Goal: Task Accomplishment & Management: Manage account settings

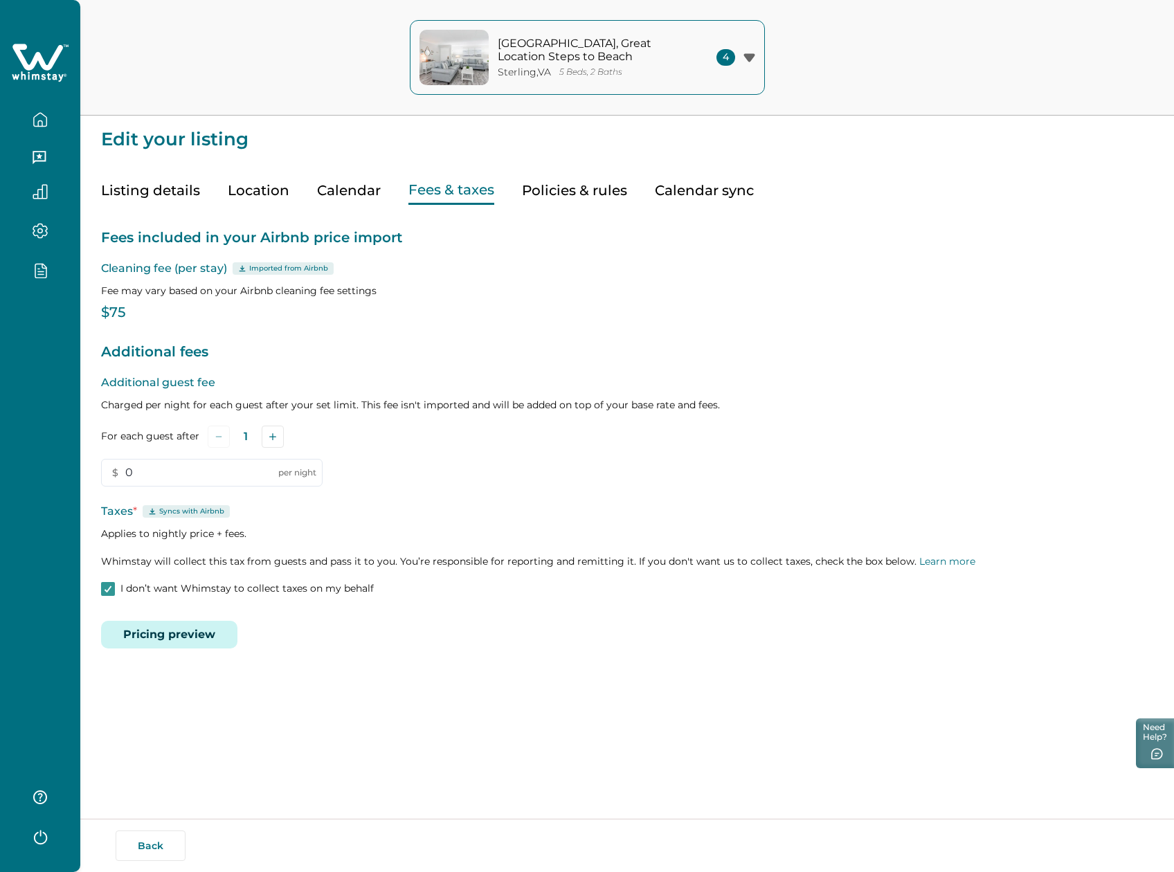
click at [159, 626] on button "Pricing preview" at bounding box center [169, 635] width 136 height 28
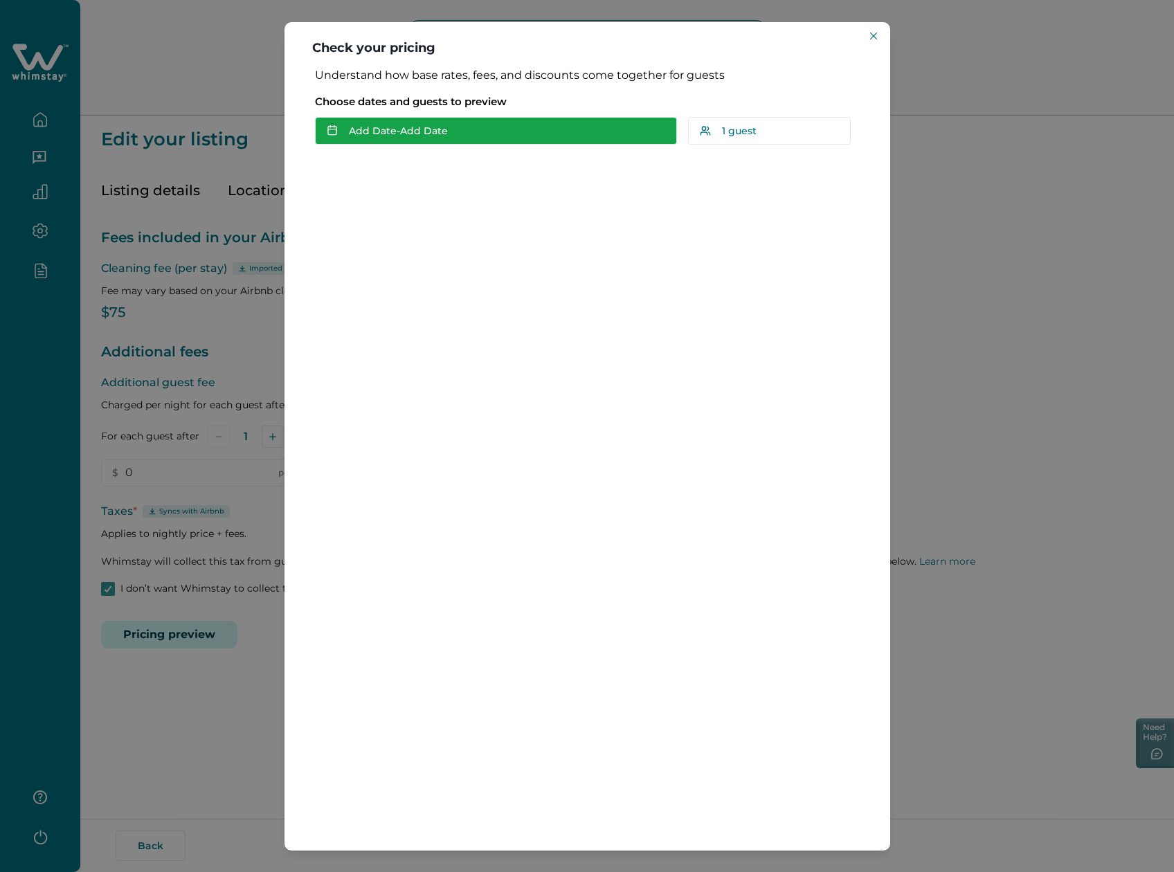
click at [407, 136] on button "Add Date - Add Date" at bounding box center [496, 131] width 362 height 28
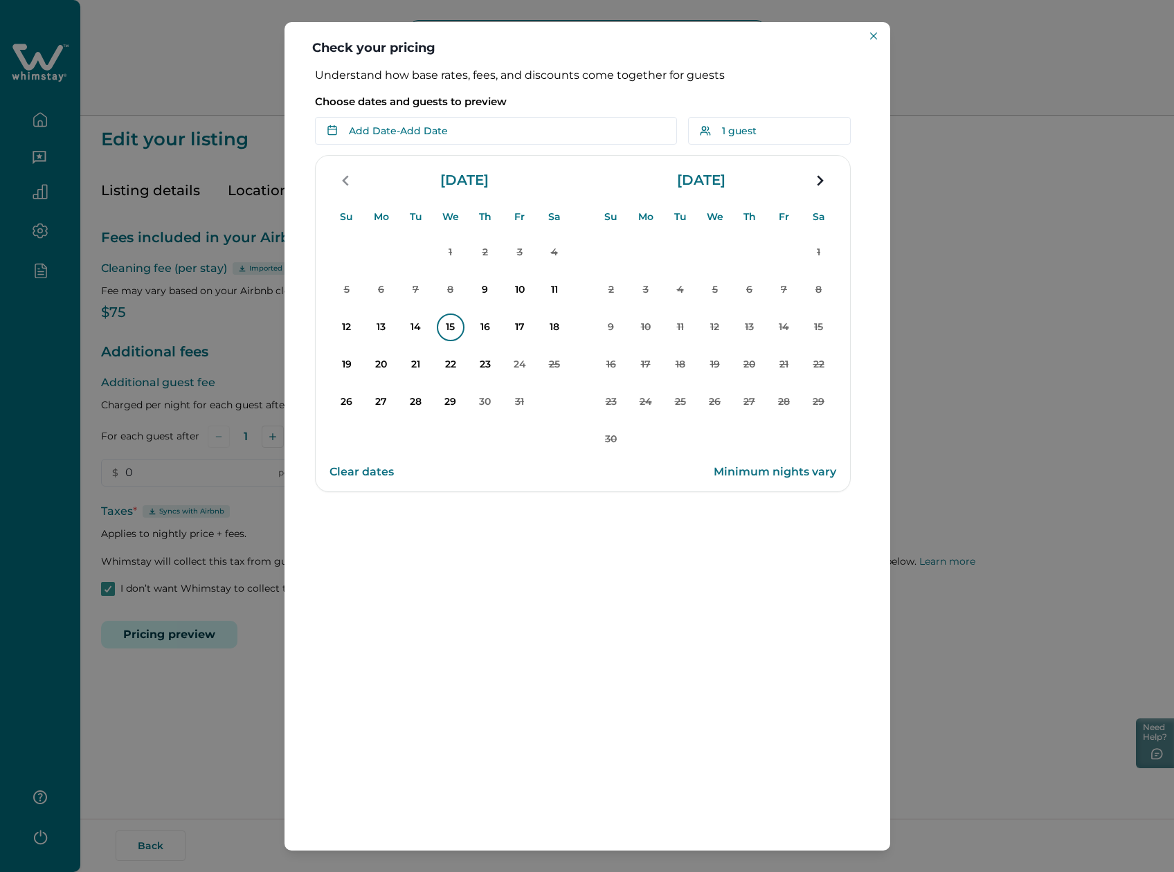
click at [449, 327] on p "15" at bounding box center [451, 328] width 28 height 28
click at [550, 324] on p "18" at bounding box center [555, 328] width 28 height 28
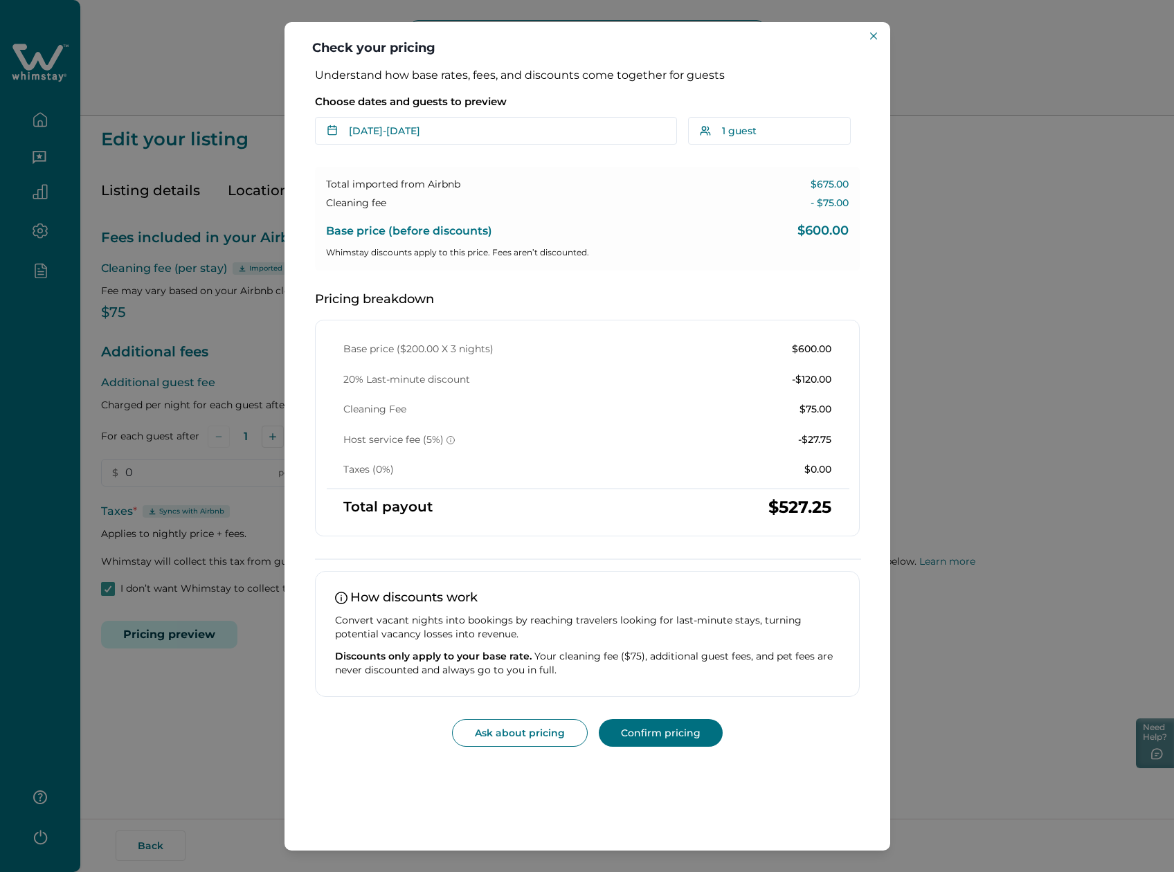
click at [1050, 173] on div "Check your pricing Understand how base rates, fees, and discounts come together…" at bounding box center [587, 436] width 1174 height 872
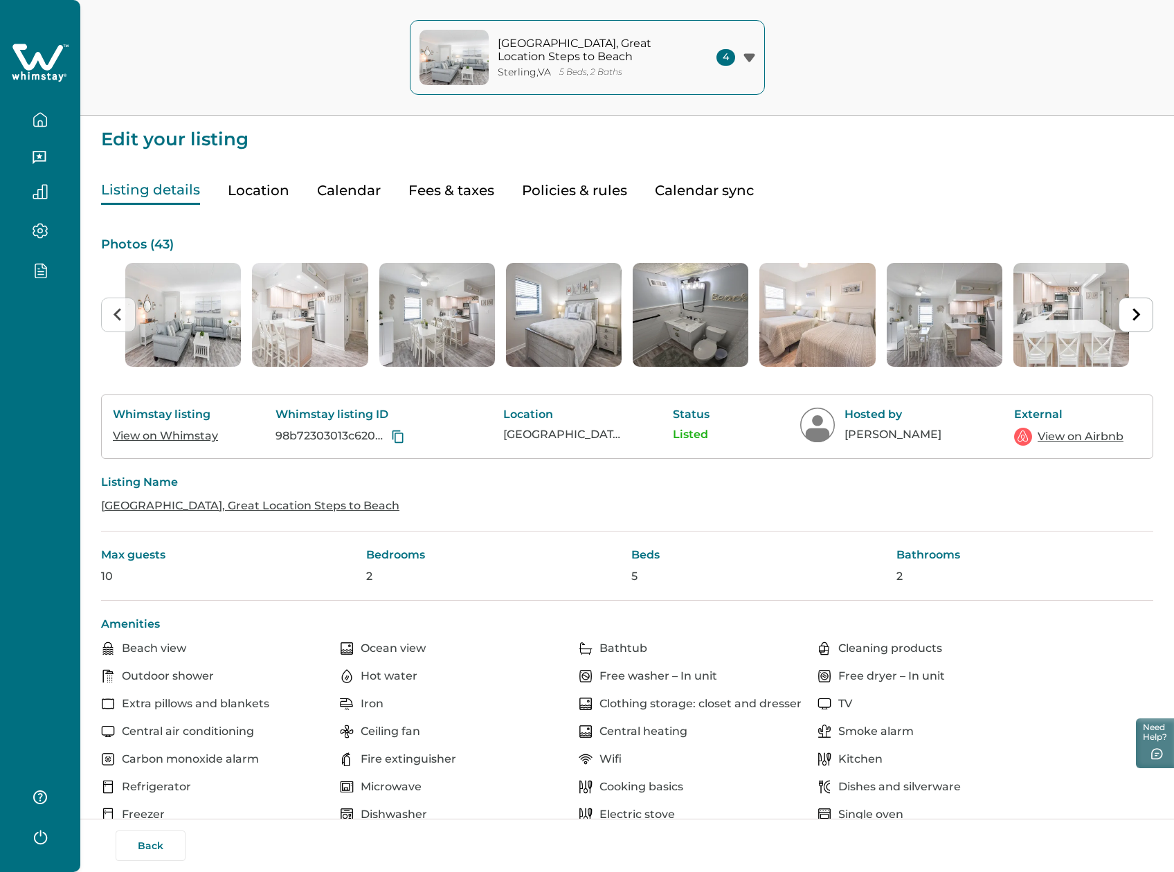
click at [118, 187] on button "Listing details" at bounding box center [150, 191] width 99 height 28
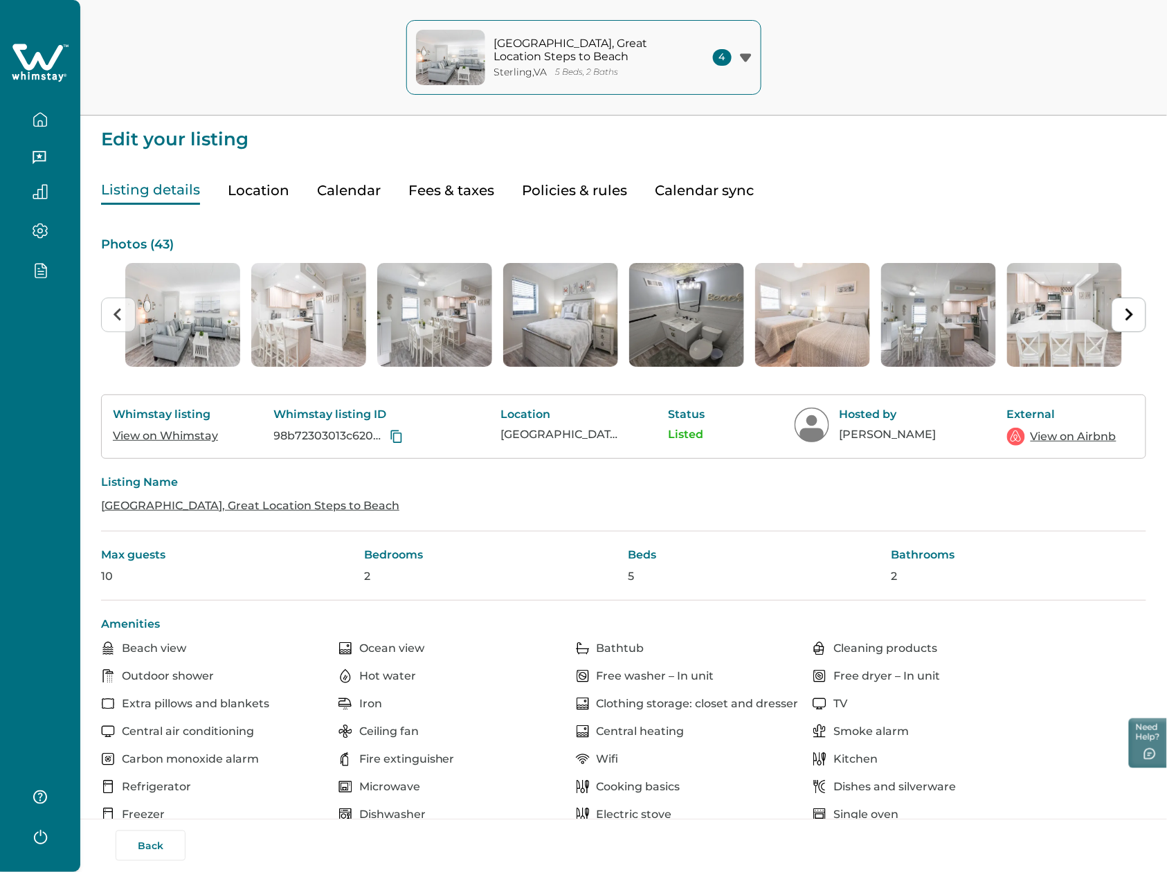
click at [458, 184] on button "Fees & taxes" at bounding box center [451, 191] width 86 height 28
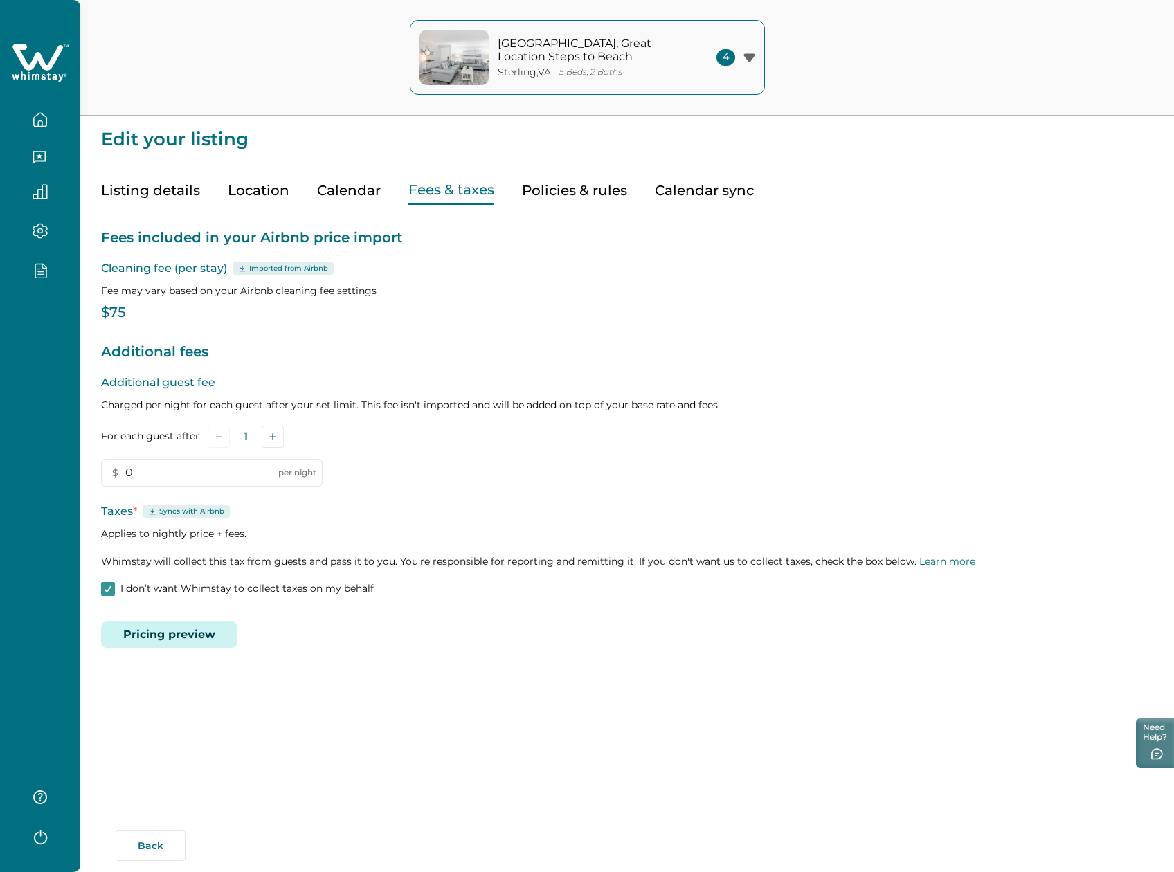
click at [117, 586] on label "I don’t want Whimstay to collect taxes on my behalf" at bounding box center [237, 589] width 273 height 14
click at [176, 629] on button "Save" at bounding box center [193, 628] width 46 height 27
click at [163, 631] on button "Pricing preview" at bounding box center [169, 635] width 136 height 28
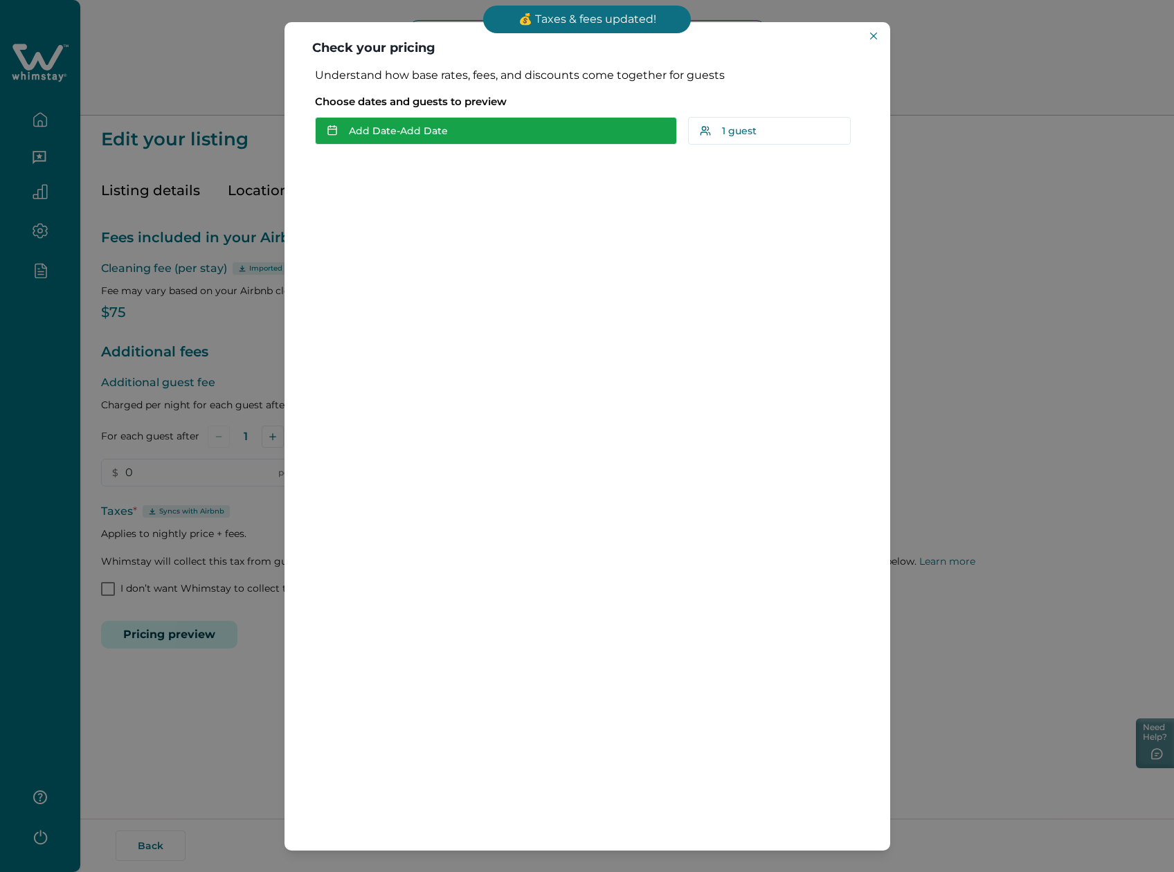
click at [427, 123] on button "Add Date - Add Date" at bounding box center [496, 131] width 362 height 28
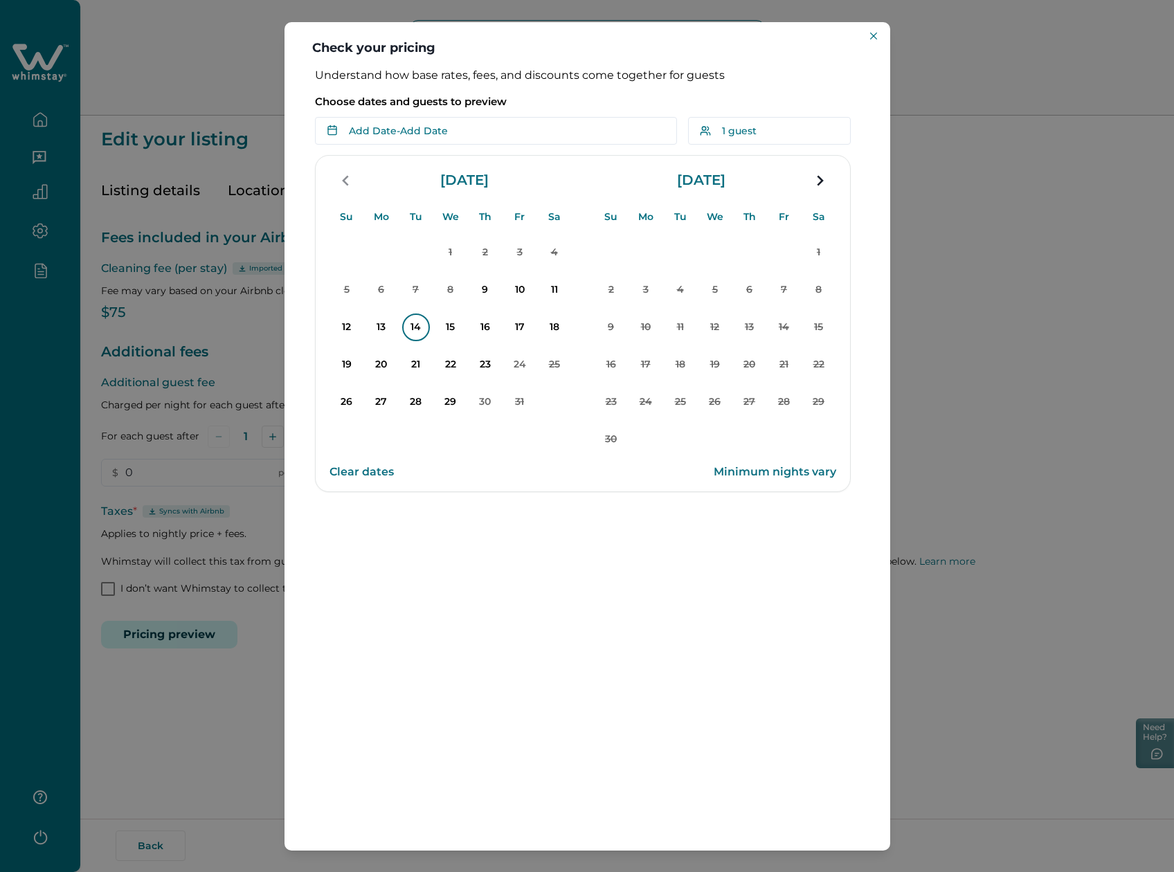
click at [425, 331] on p "14" at bounding box center [416, 328] width 28 height 28
click at [544, 314] on button "18" at bounding box center [554, 327] width 35 height 35
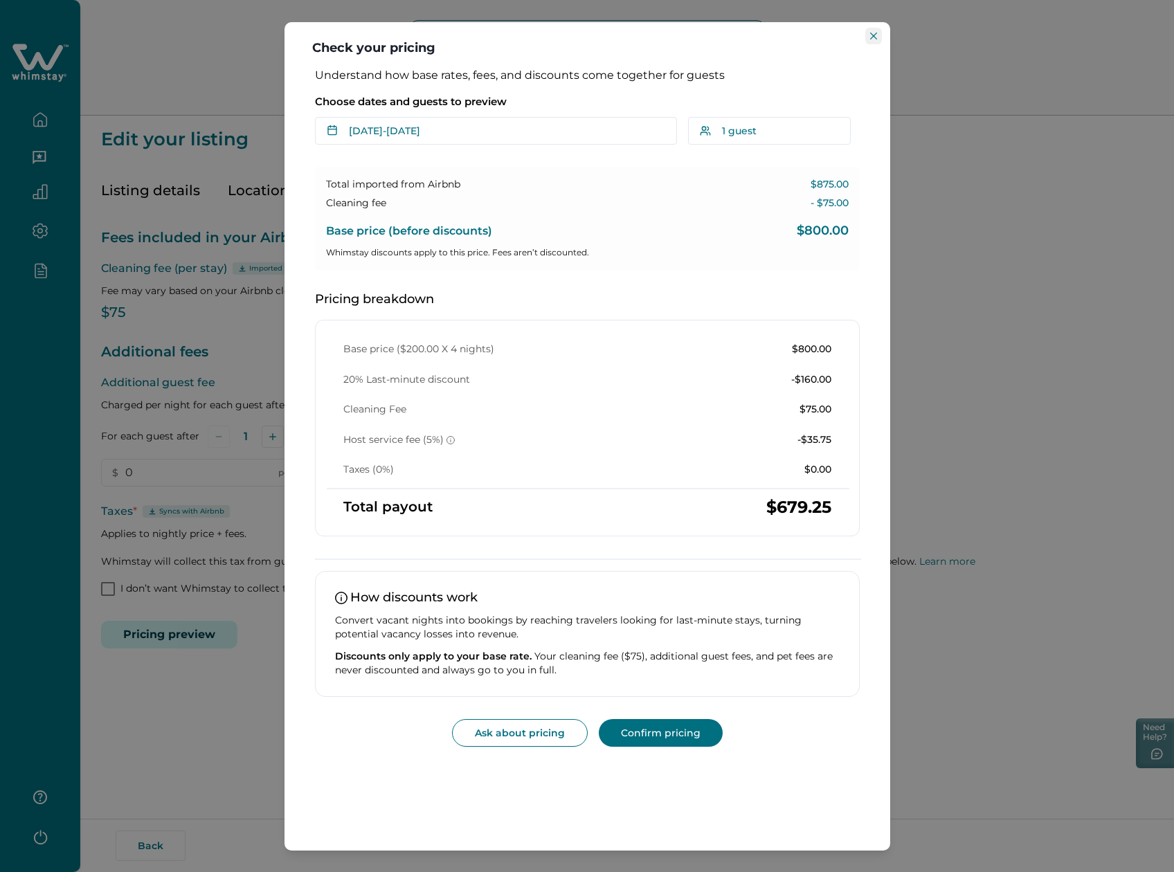
click at [872, 43] on button "Close" at bounding box center [873, 36] width 17 height 17
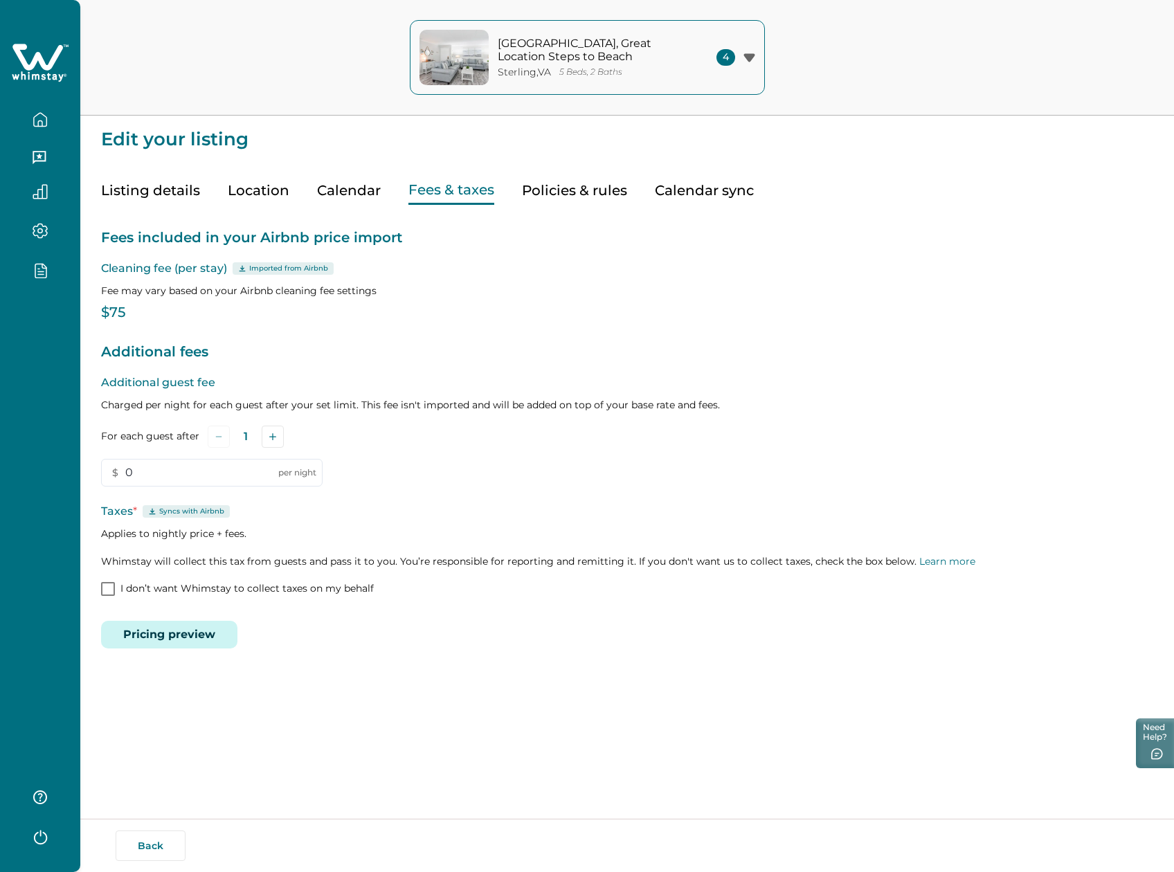
click at [172, 631] on button "Pricing preview" at bounding box center [169, 635] width 136 height 28
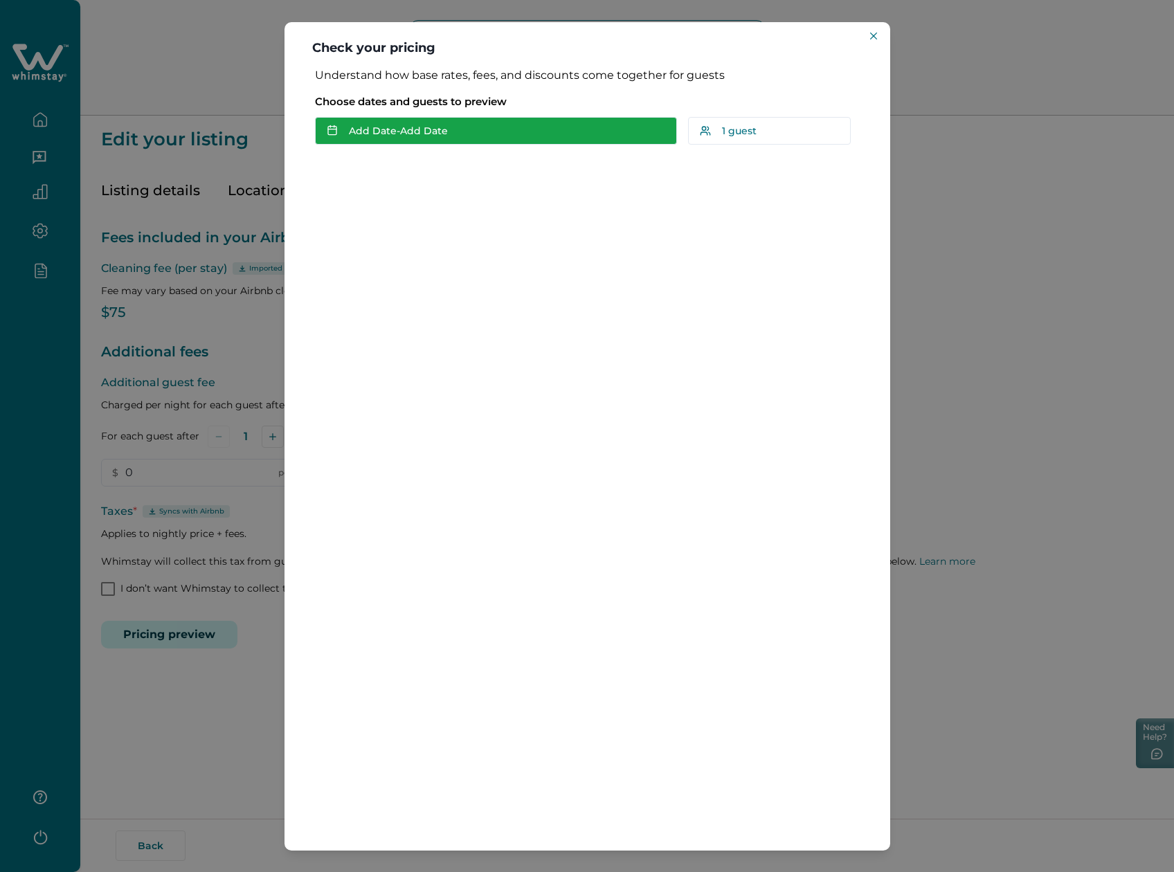
click at [425, 139] on button "Add Date - Add Date" at bounding box center [496, 131] width 362 height 28
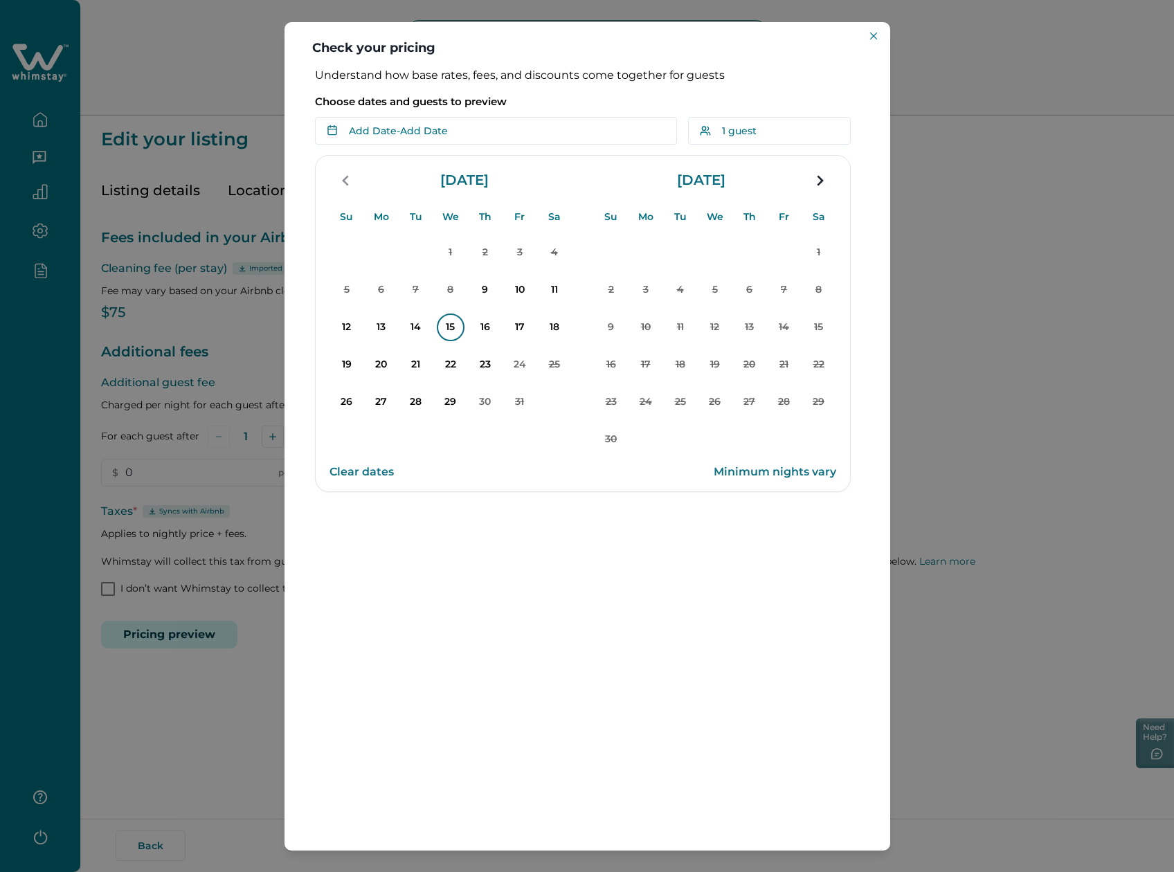
click at [446, 327] on p "15" at bounding box center [451, 328] width 28 height 28
click at [554, 336] on p "18" at bounding box center [555, 328] width 28 height 28
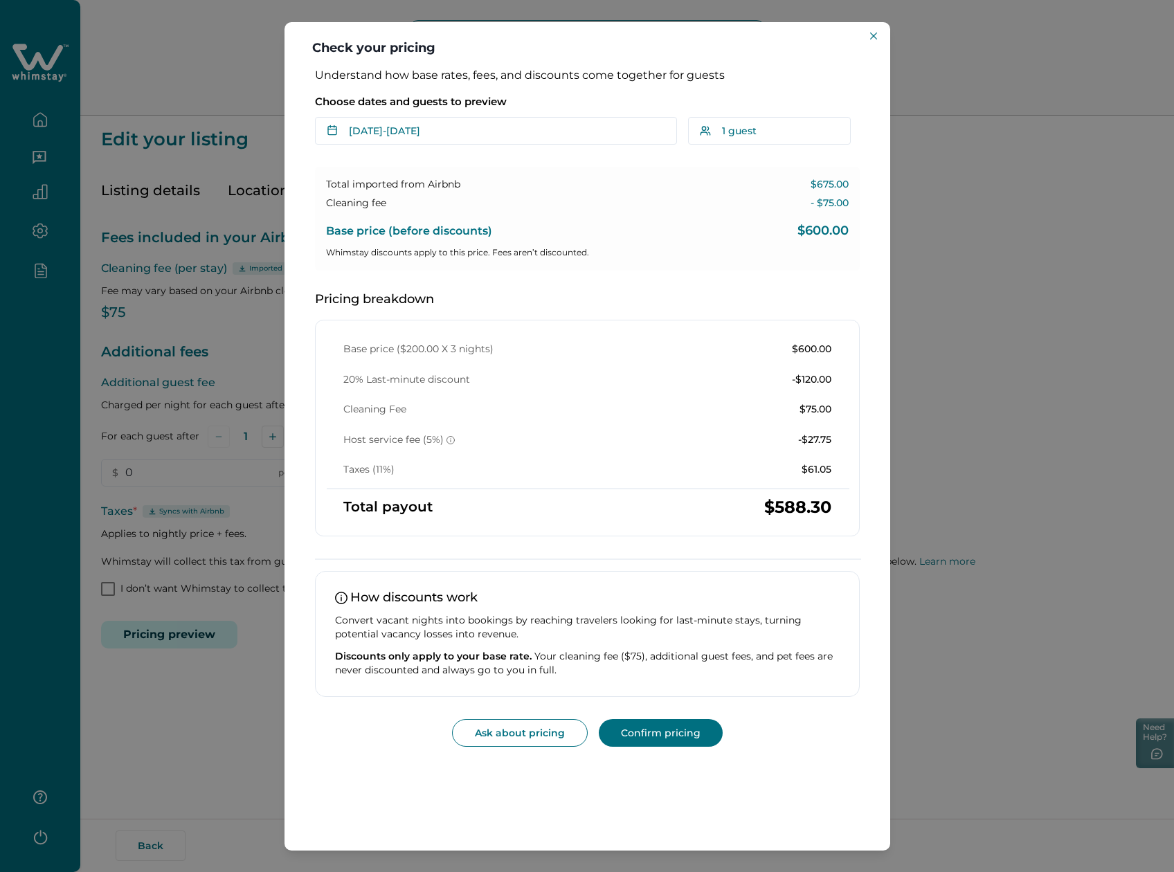
click at [239, 86] on div "Check your pricing Understand how base rates, fees, and discounts come together…" at bounding box center [587, 436] width 1174 height 872
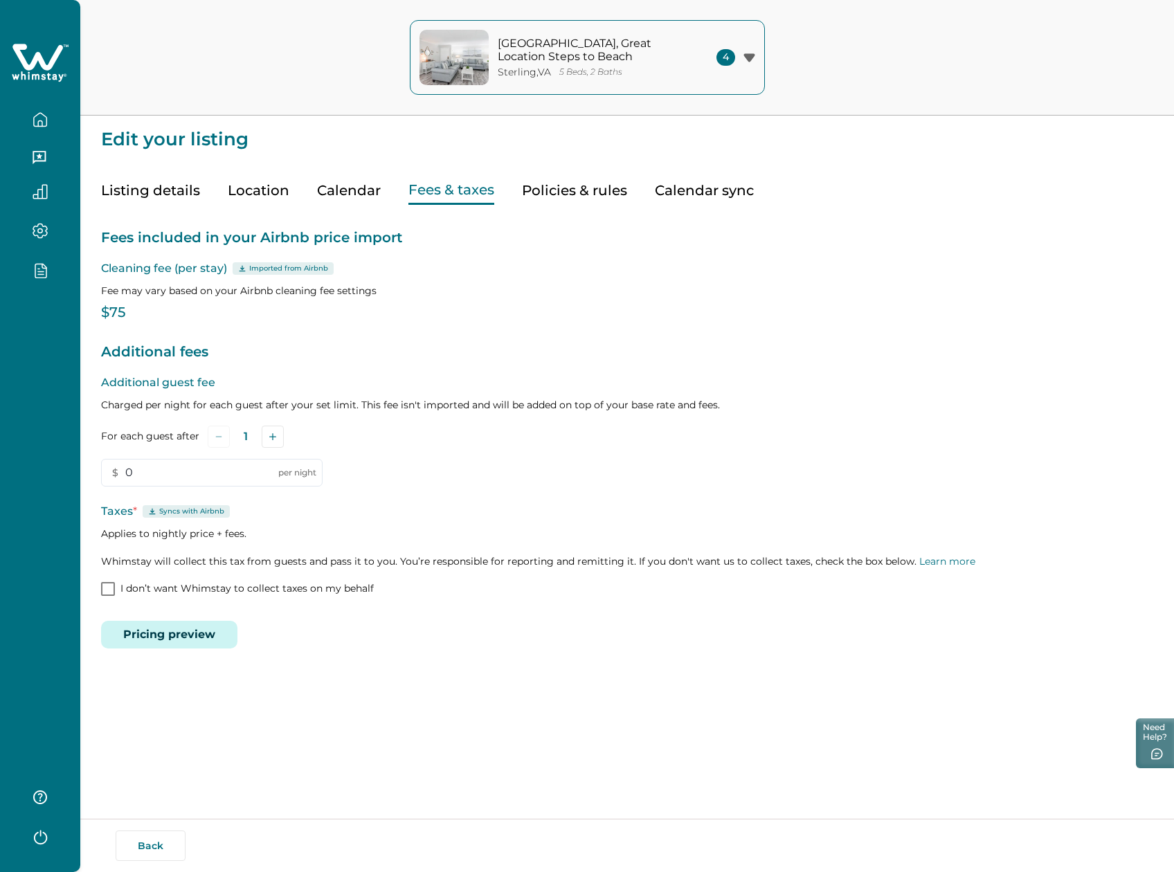
click at [48, 104] on div at bounding box center [40, 114] width 58 height 39
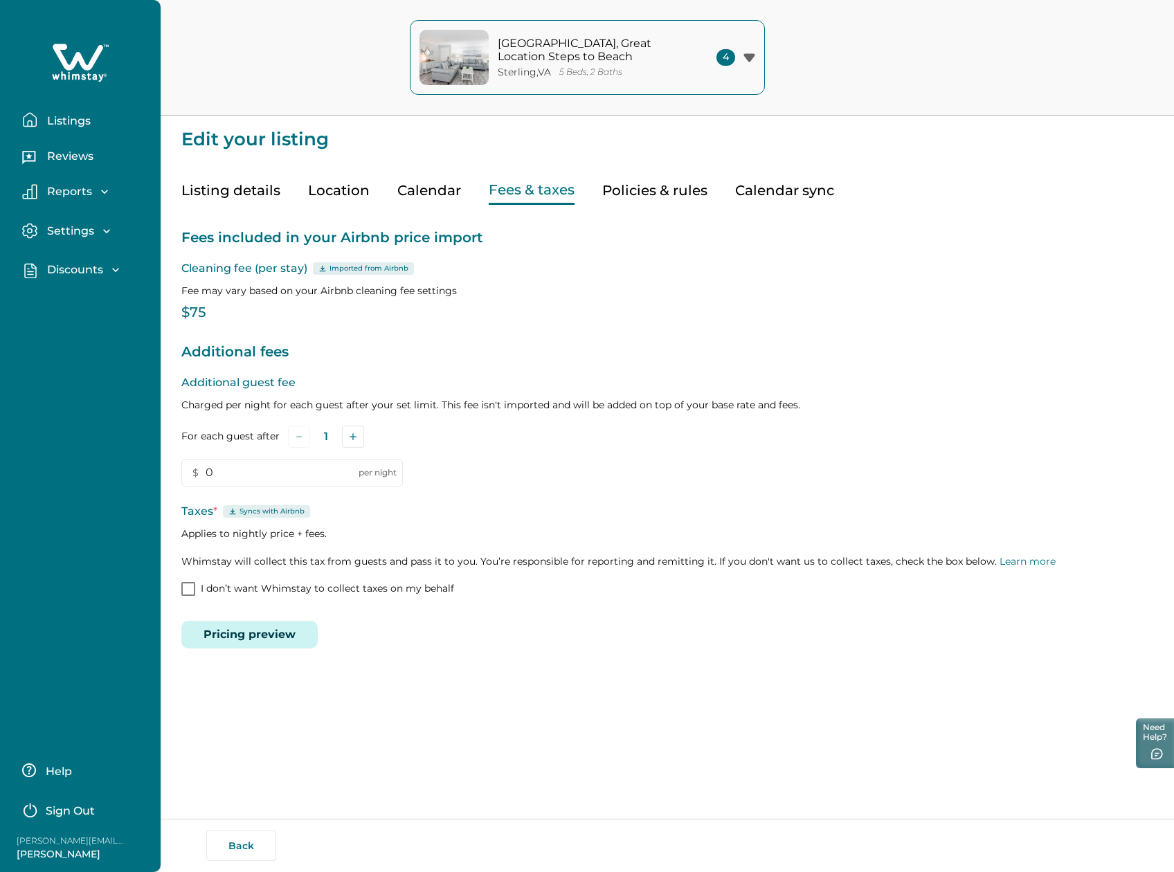
click at [39, 114] on button "Listings" at bounding box center [85, 120] width 127 height 28
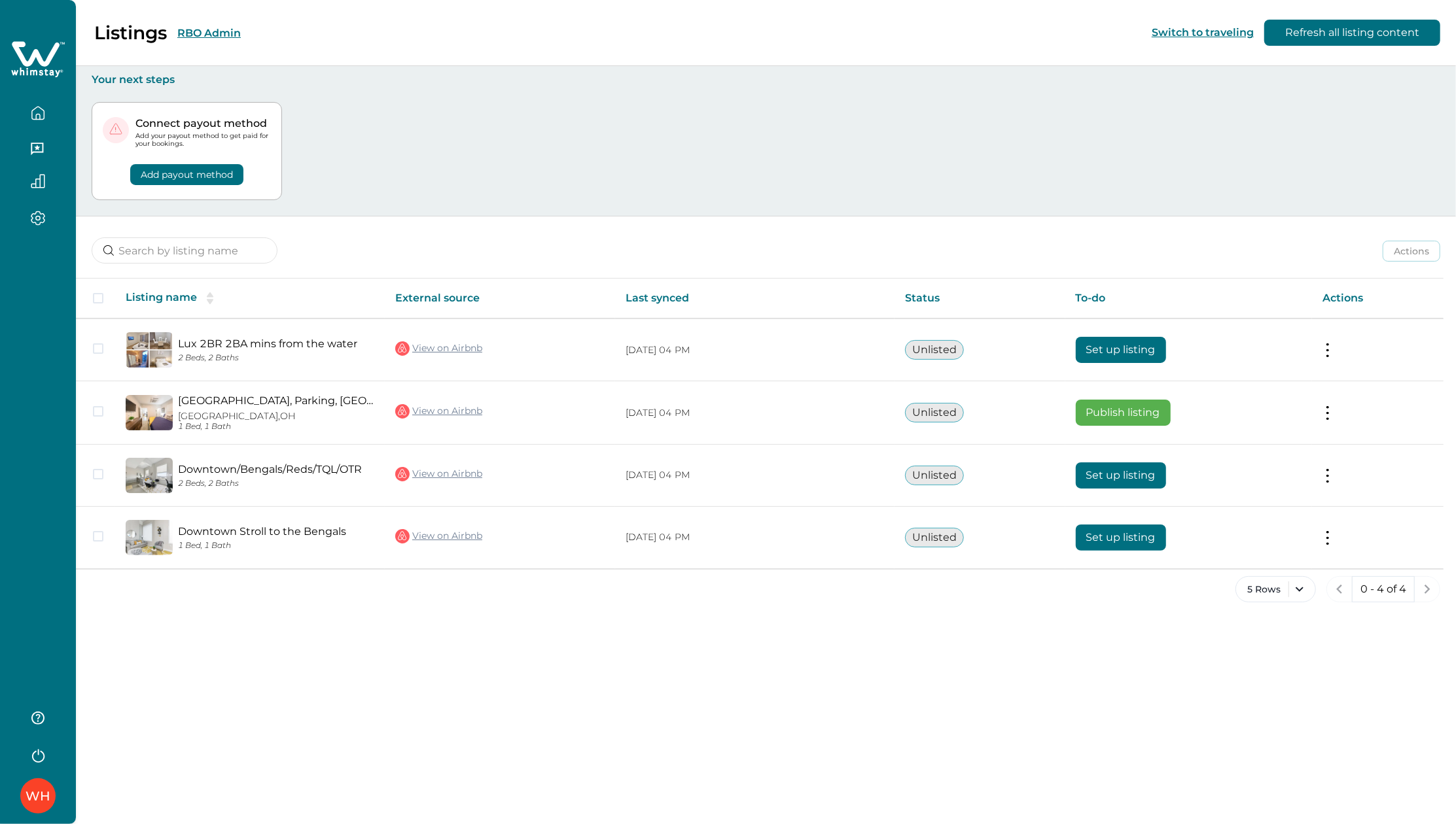
click at [215, 30] on button "RBO Admin" at bounding box center [209, 32] width 63 height 12
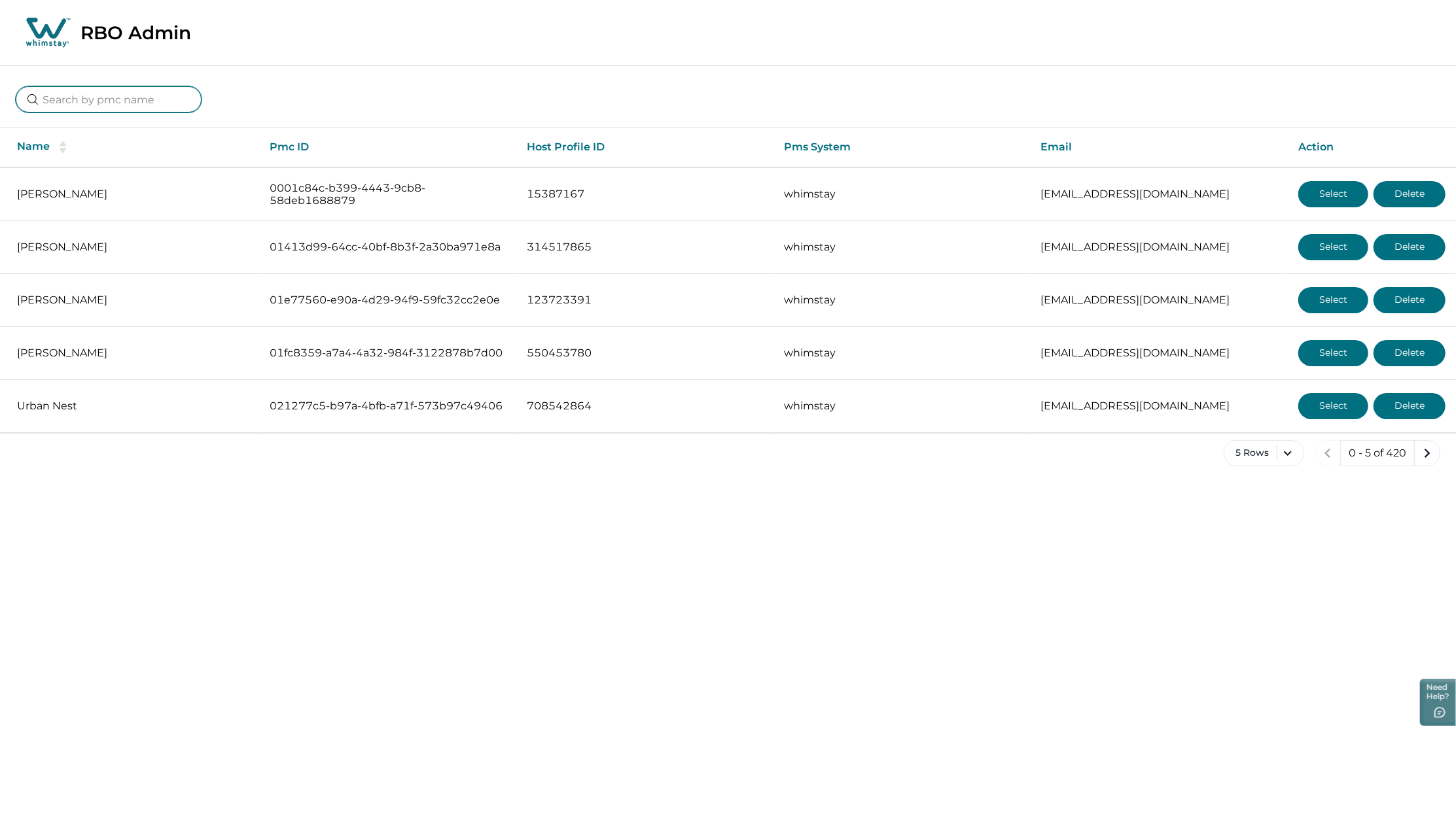
click at [88, 100] on input at bounding box center [109, 99] width 186 height 26
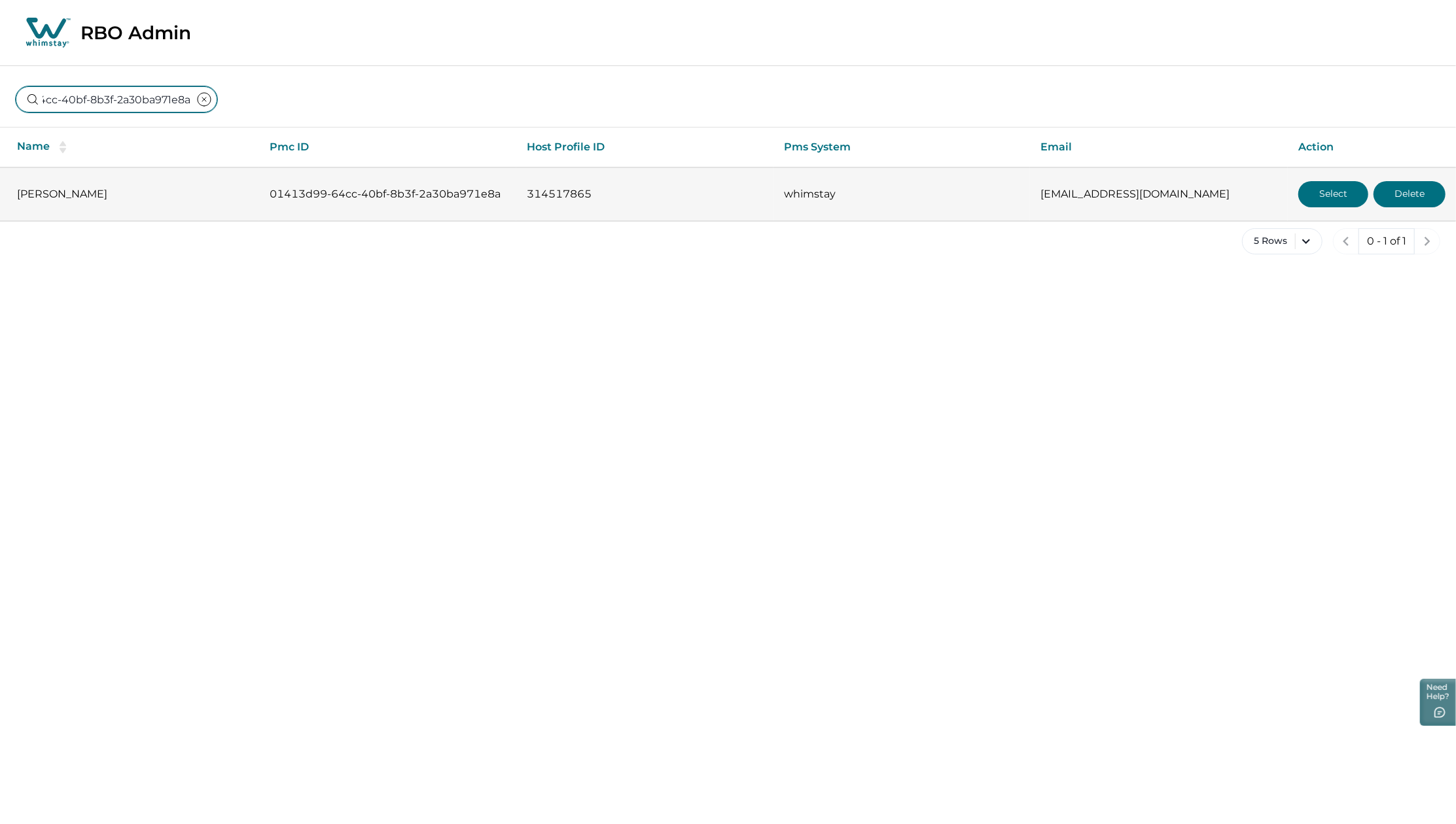
type input "01413d99-64cc-40bf-8b3f-2a30ba971e8a"
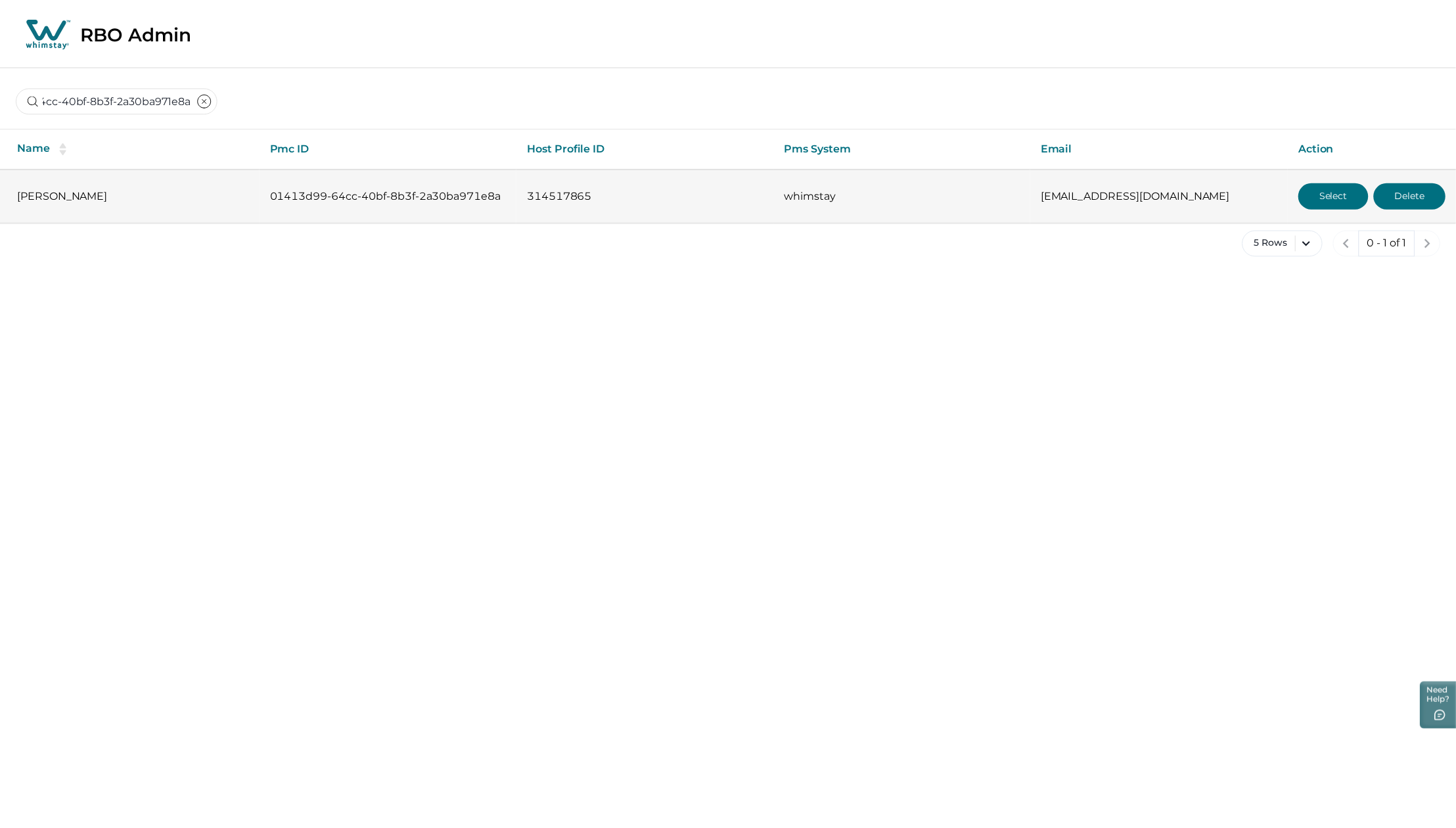
scroll to position [0, 0]
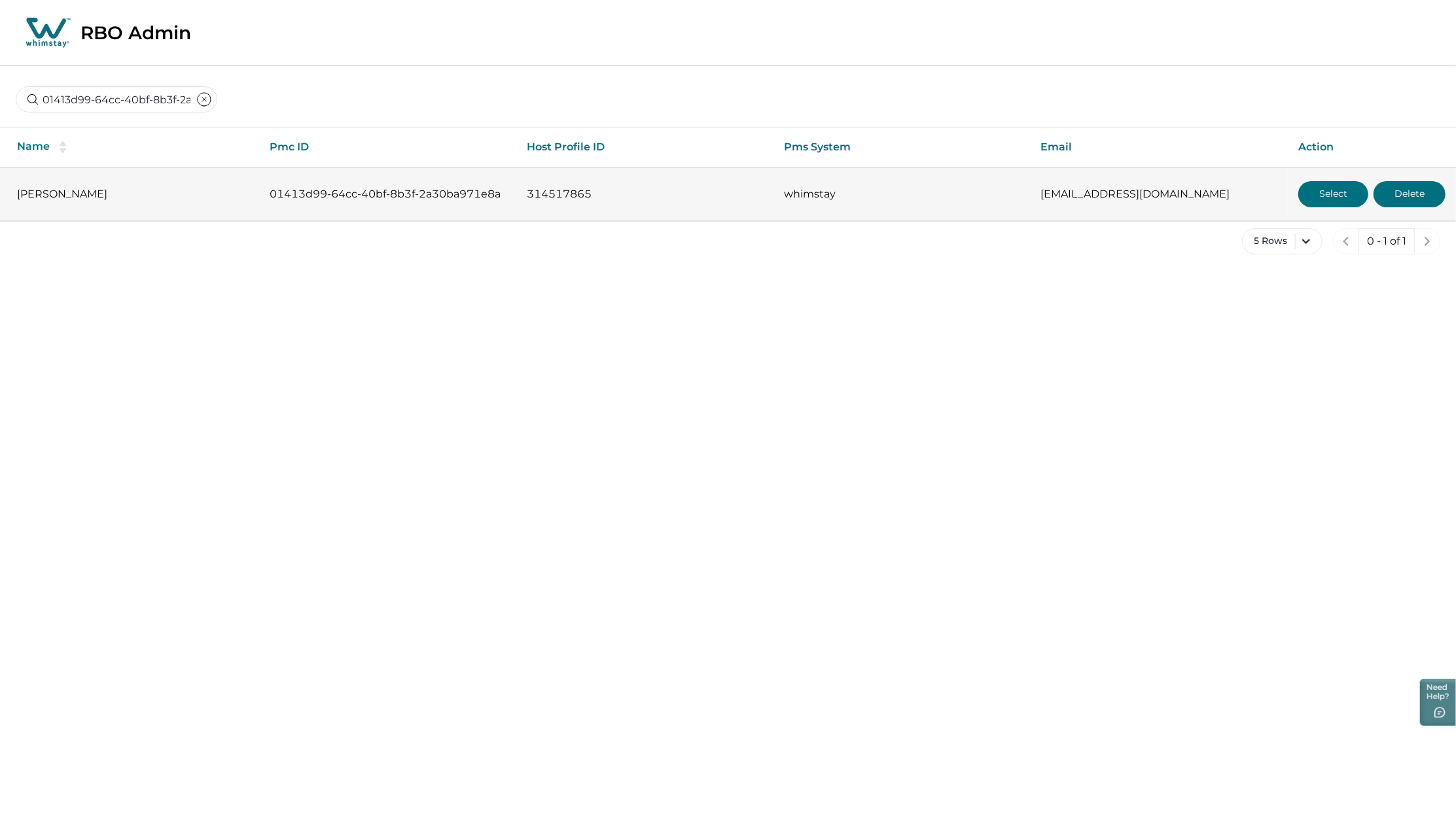
click at [1109, 186] on button "Select" at bounding box center [1333, 195] width 70 height 26
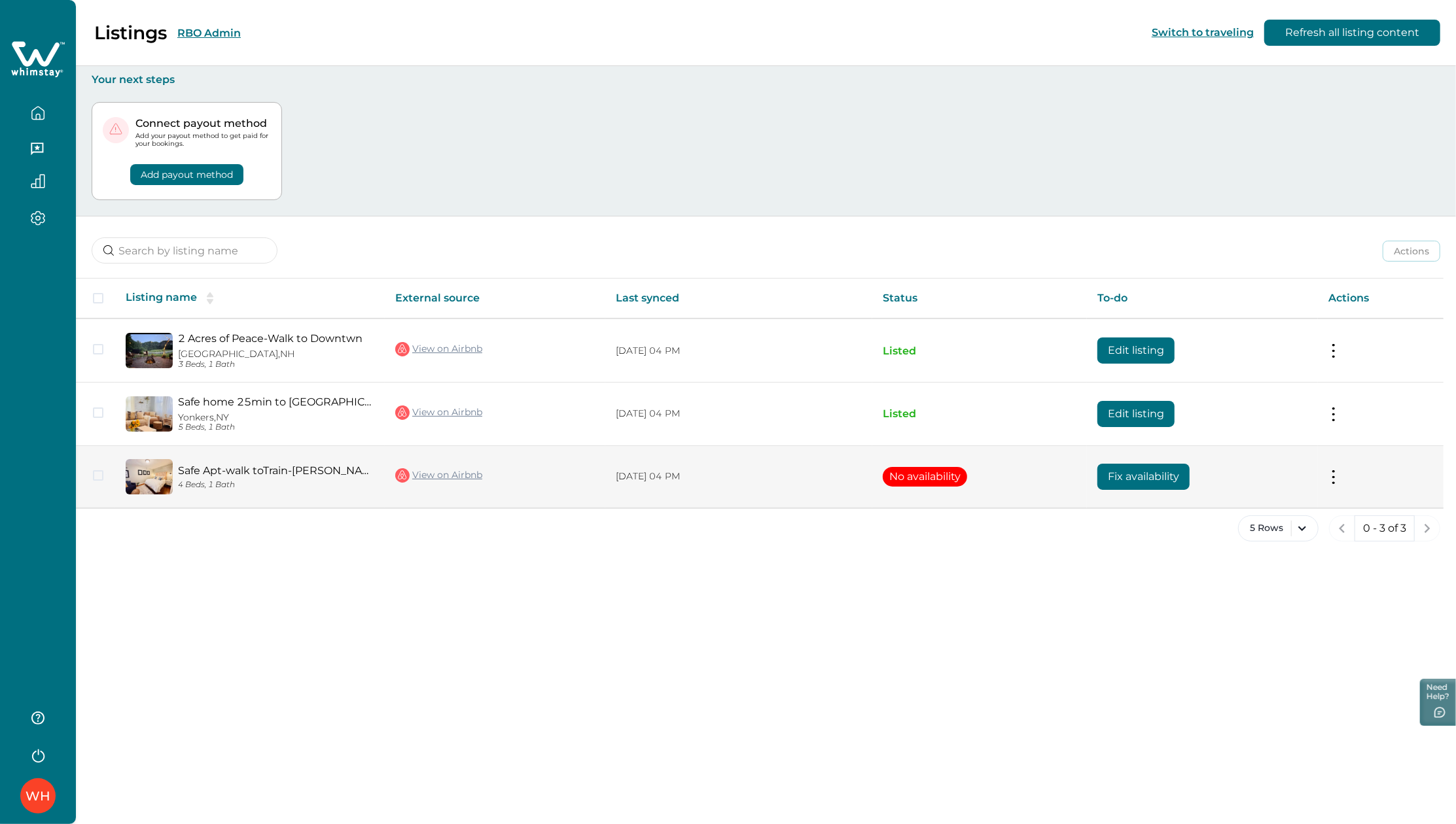
click at [1109, 479] on button "Fix availability" at bounding box center [1144, 477] width 93 height 26
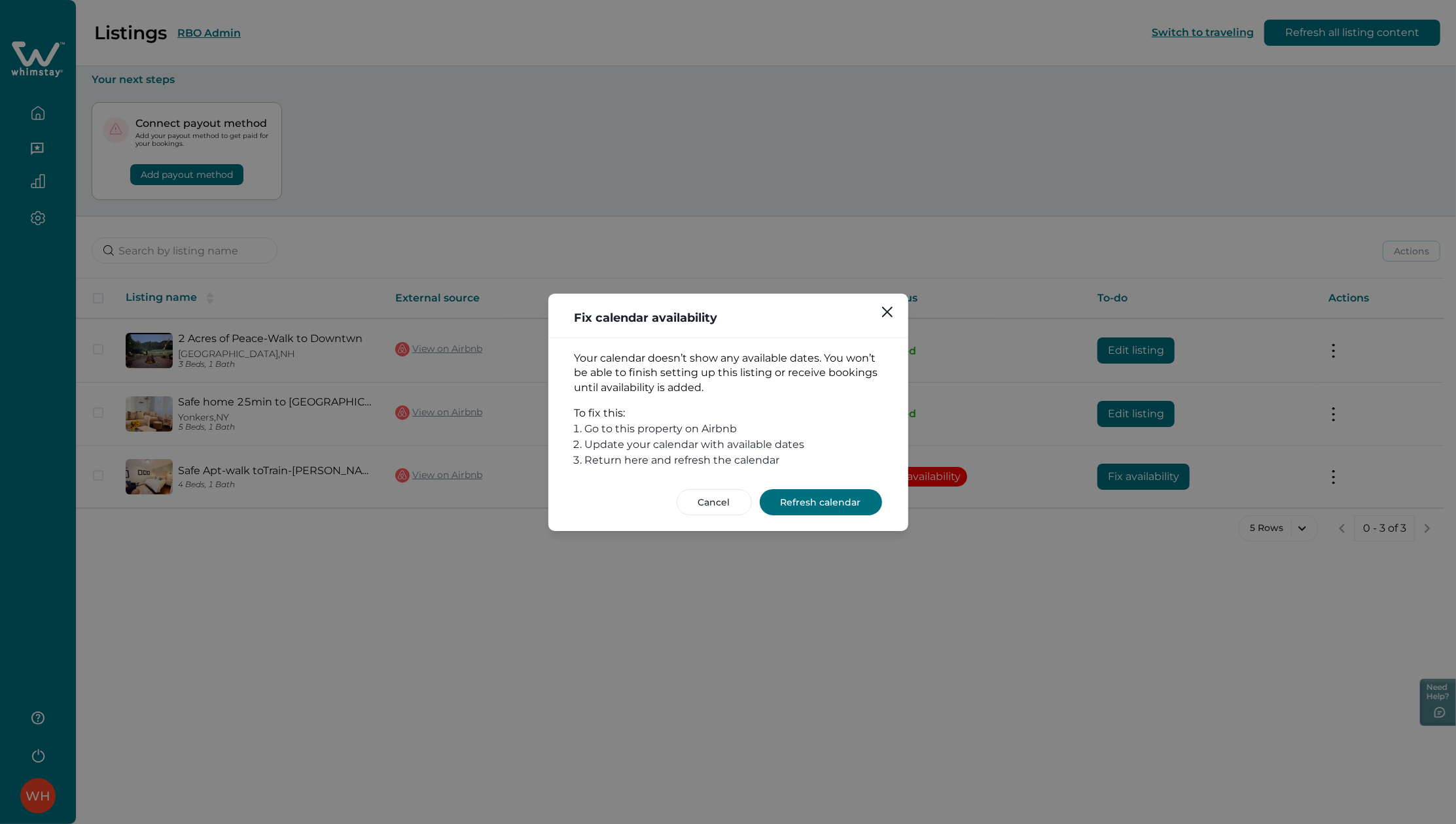
click at [839, 506] on button "Refresh calendar" at bounding box center [821, 503] width 122 height 26
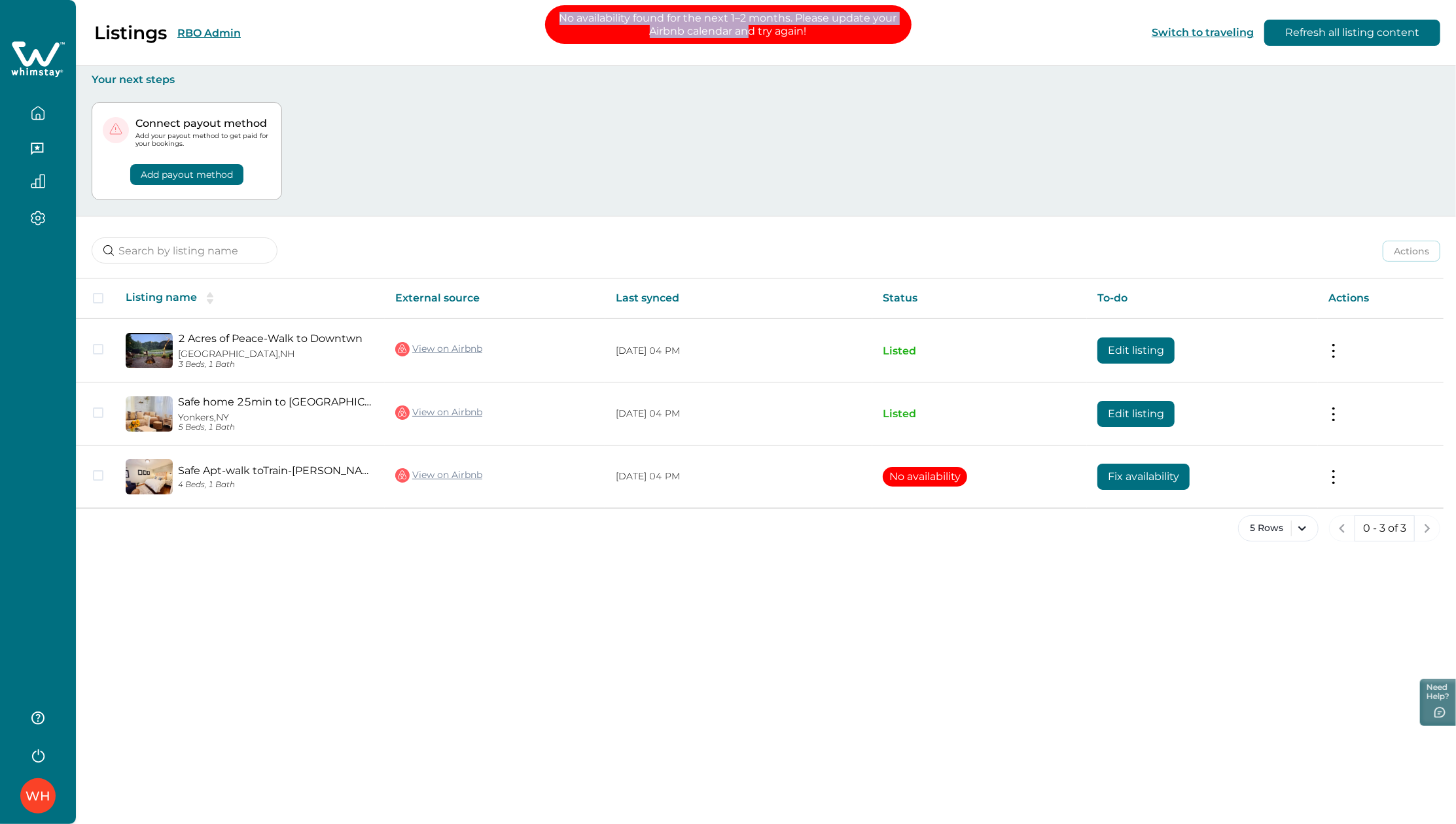
drag, startPoint x: 562, startPoint y: 22, endPoint x: 750, endPoint y: 42, distance: 189.1
click at [750, 42] on p "No availability found for the next 1–2 months. Please update your Airbnb calend…" at bounding box center [729, 25] width 367 height 39
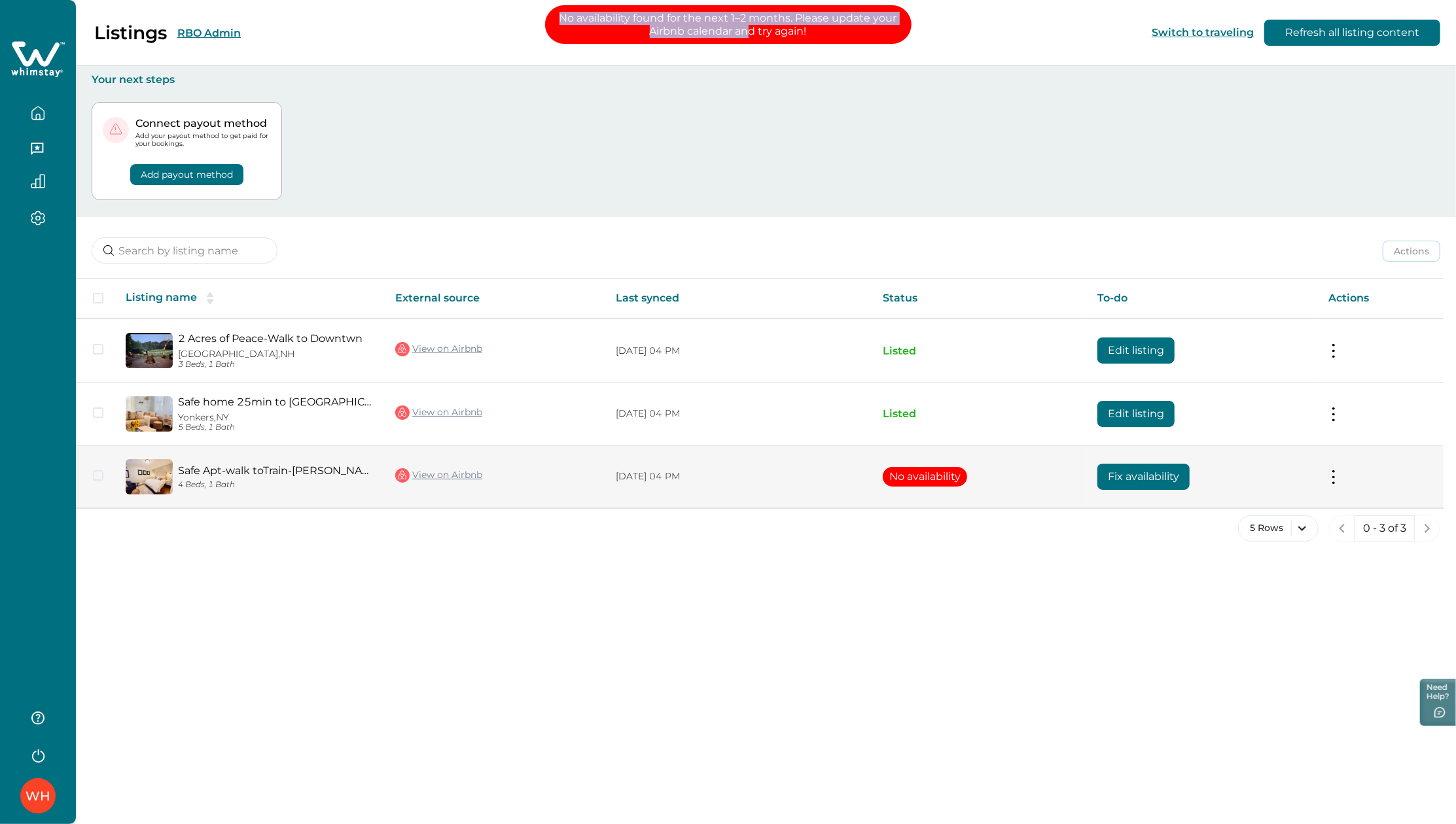
click at [423, 470] on link "View on Airbnb" at bounding box center [439, 475] width 87 height 17
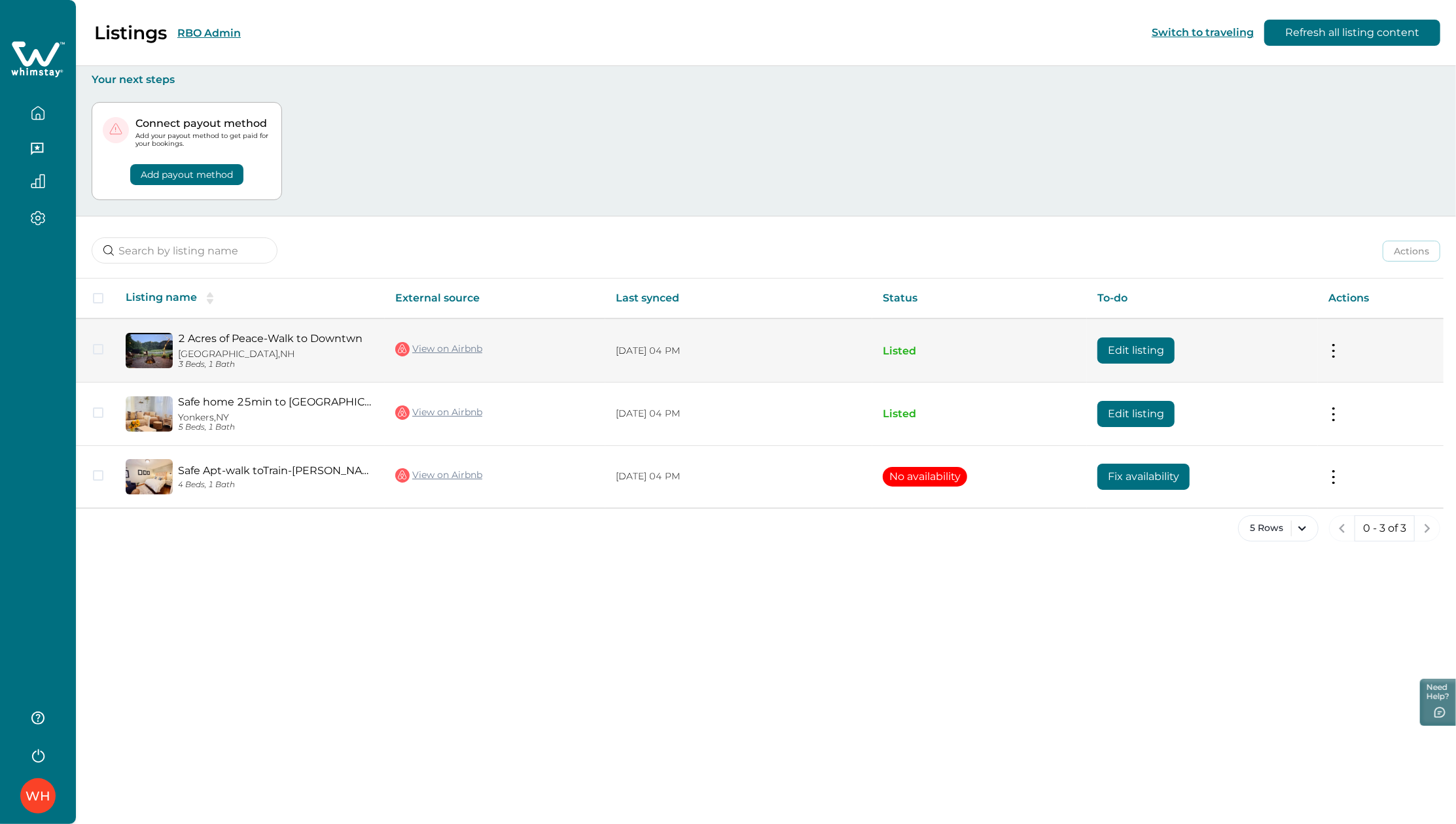
click at [1109, 354] on button "Edit listing" at bounding box center [1136, 351] width 78 height 26
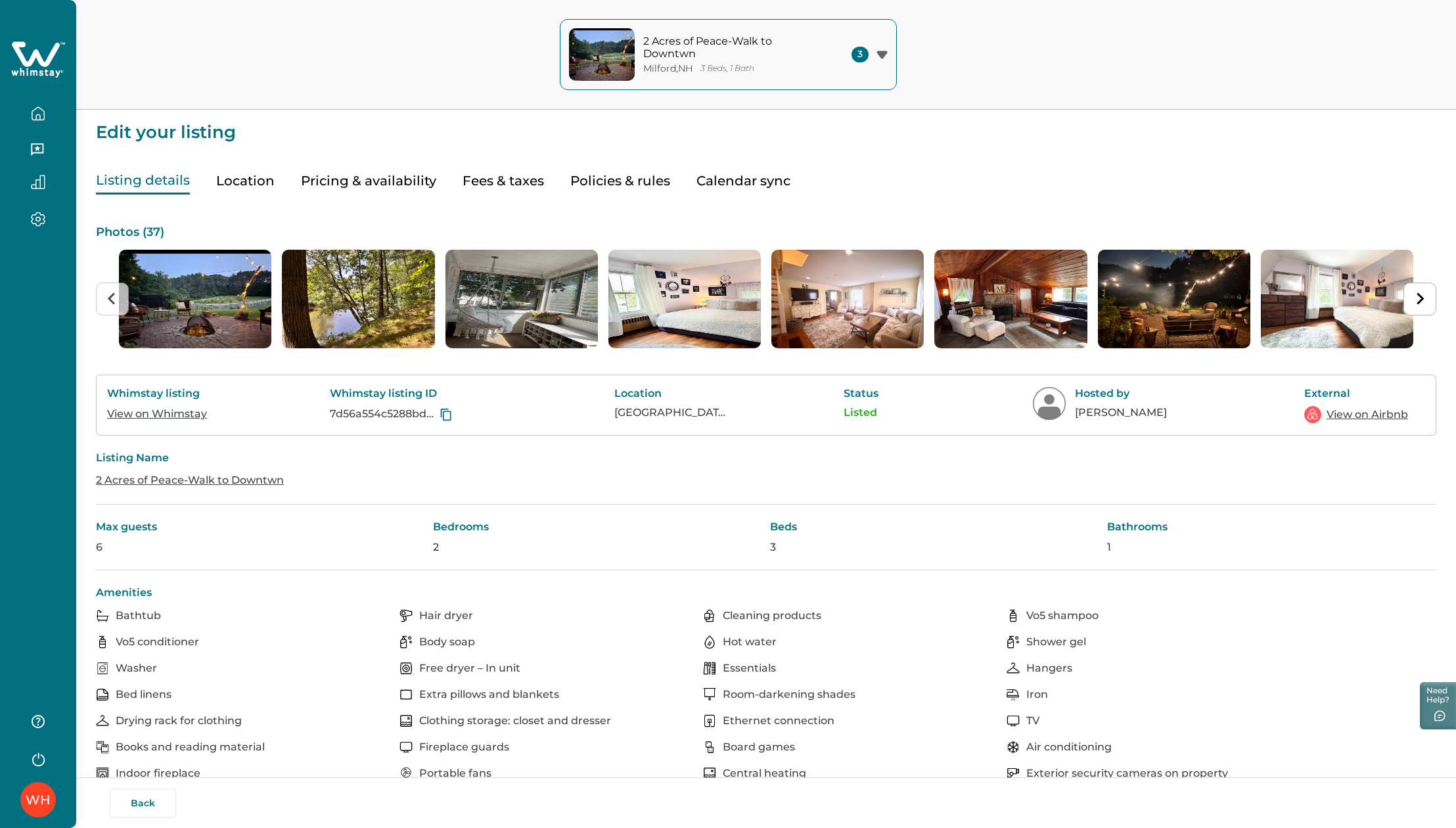
click at [390, 182] on button "Pricing & availability" at bounding box center [368, 181] width 136 height 27
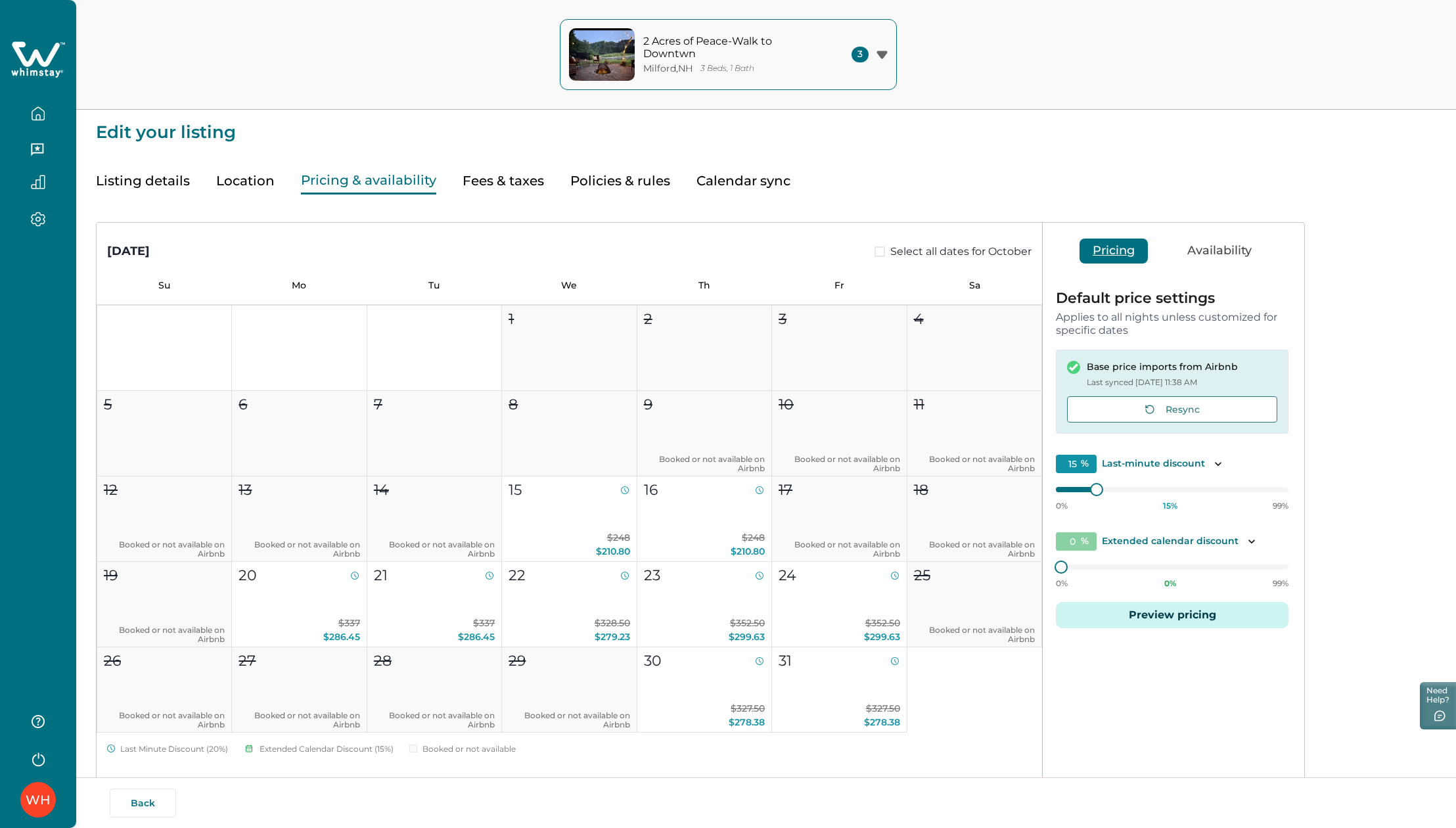
click at [513, 182] on button "Fees & taxes" at bounding box center [503, 181] width 82 height 27
type input "0"
type input "150"
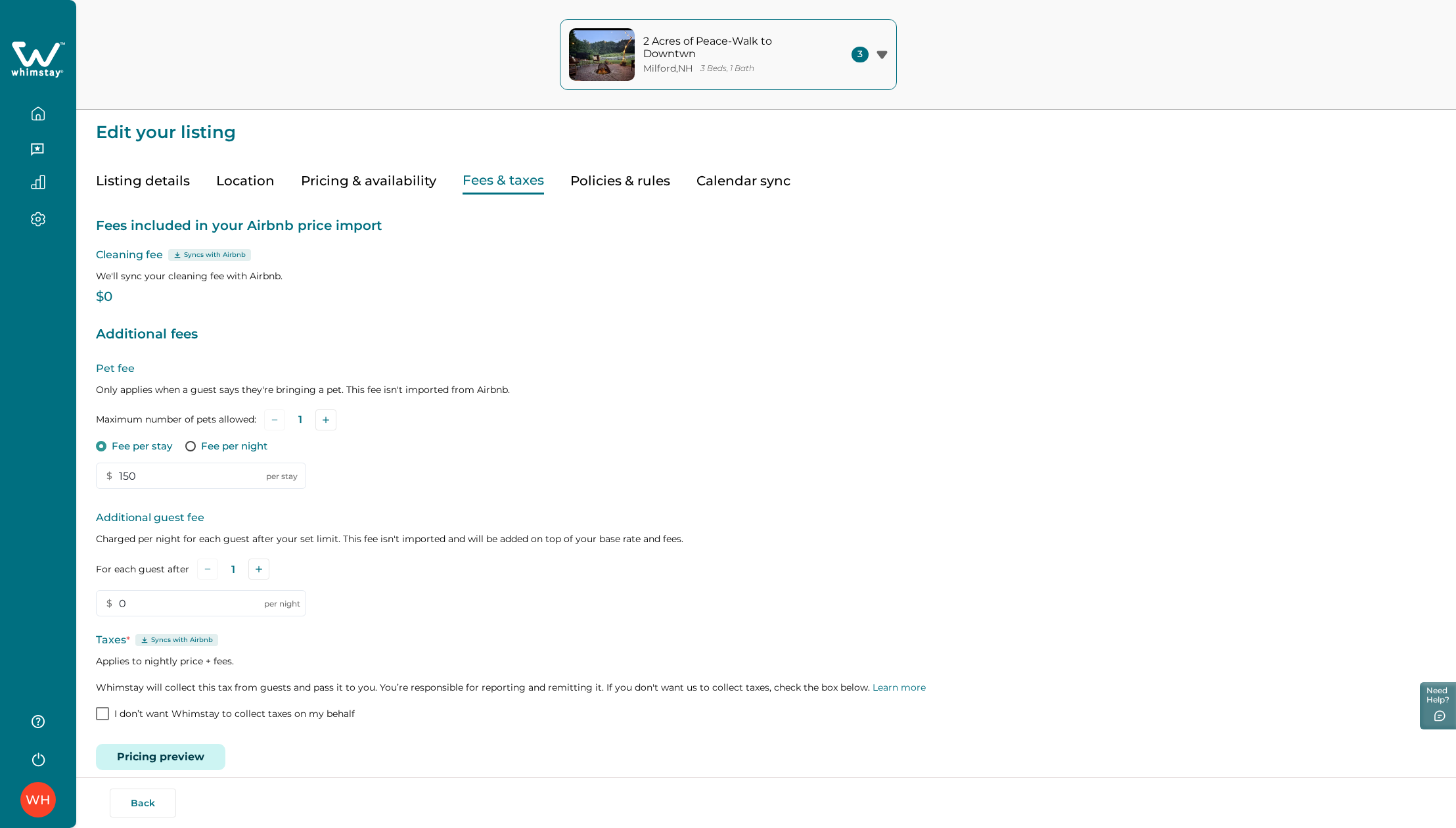
click at [397, 177] on button "Pricing & availability" at bounding box center [368, 181] width 136 height 27
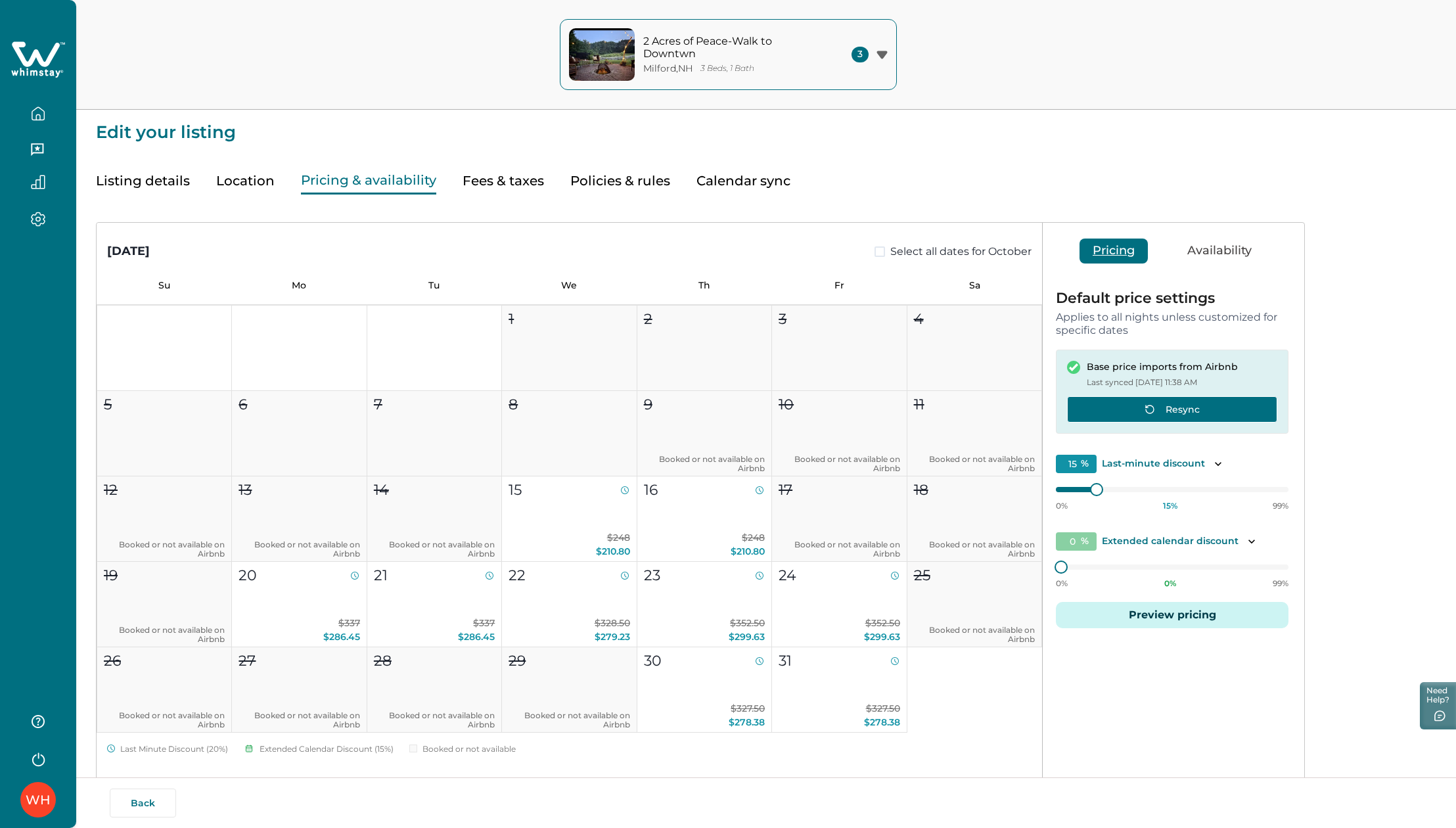
click at [1113, 405] on button "Resync" at bounding box center [1171, 409] width 210 height 27
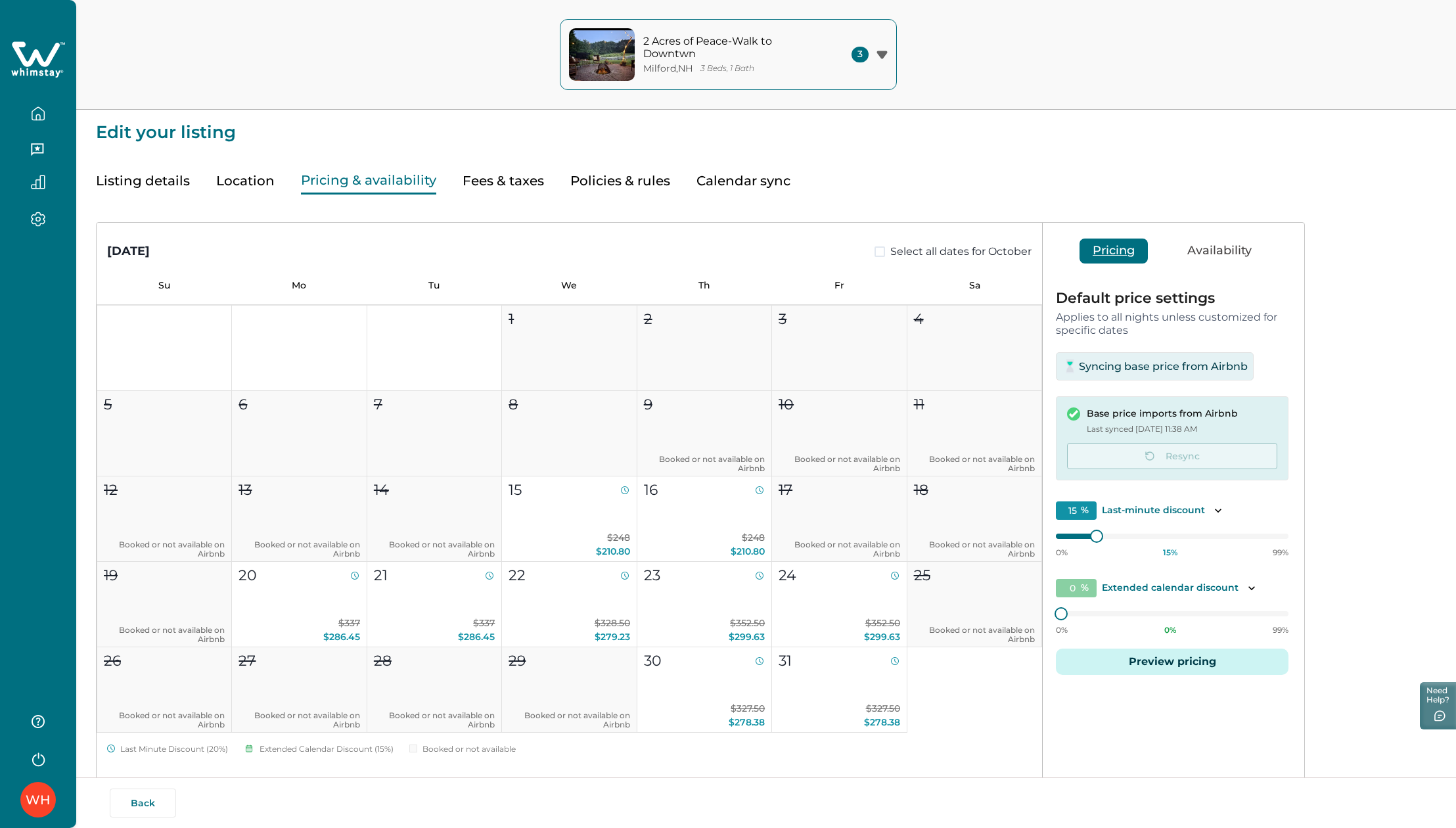
click at [483, 179] on button "Fees & taxes" at bounding box center [503, 181] width 82 height 27
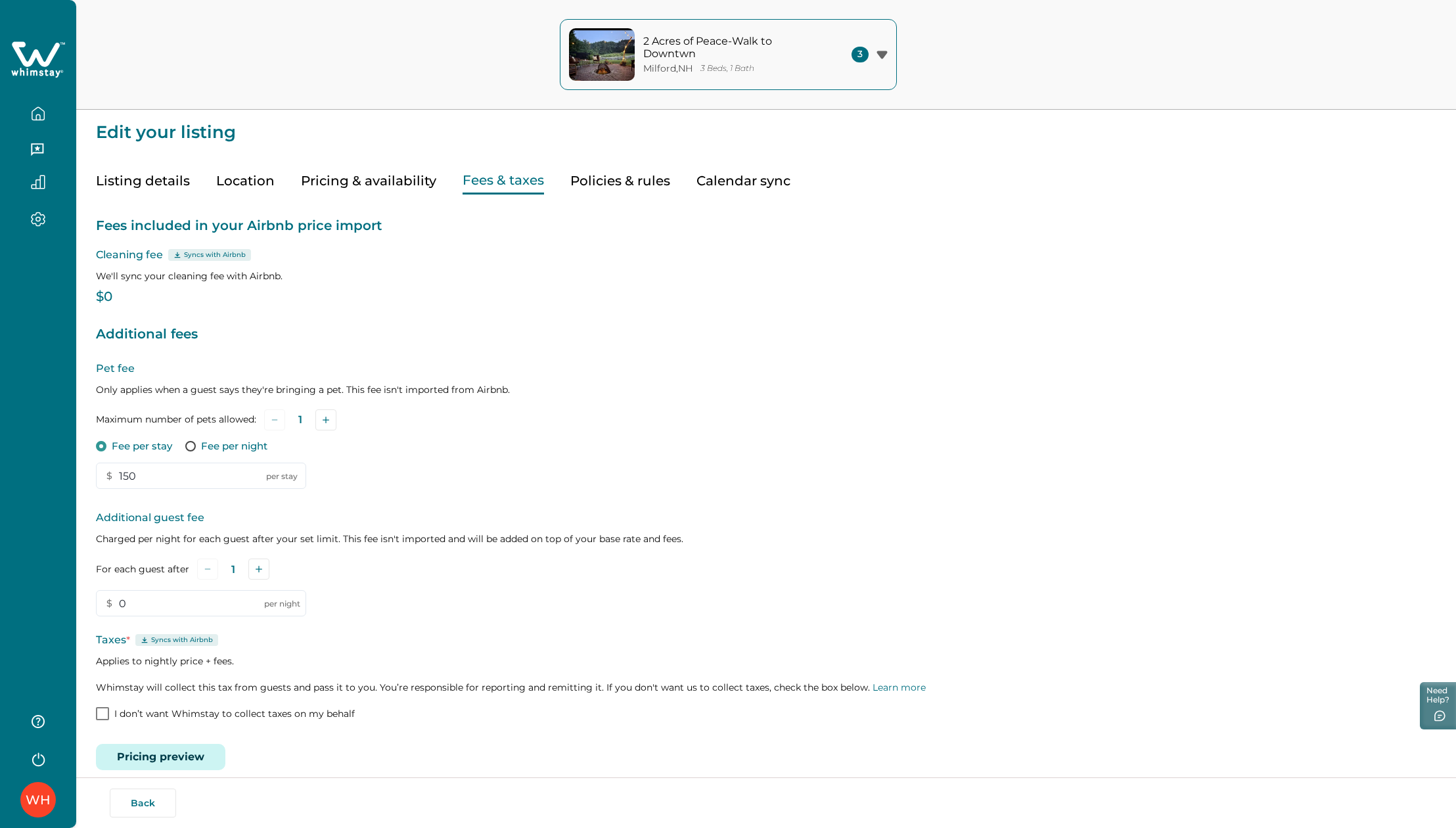
click at [387, 185] on button "Pricing & availability" at bounding box center [368, 181] width 136 height 27
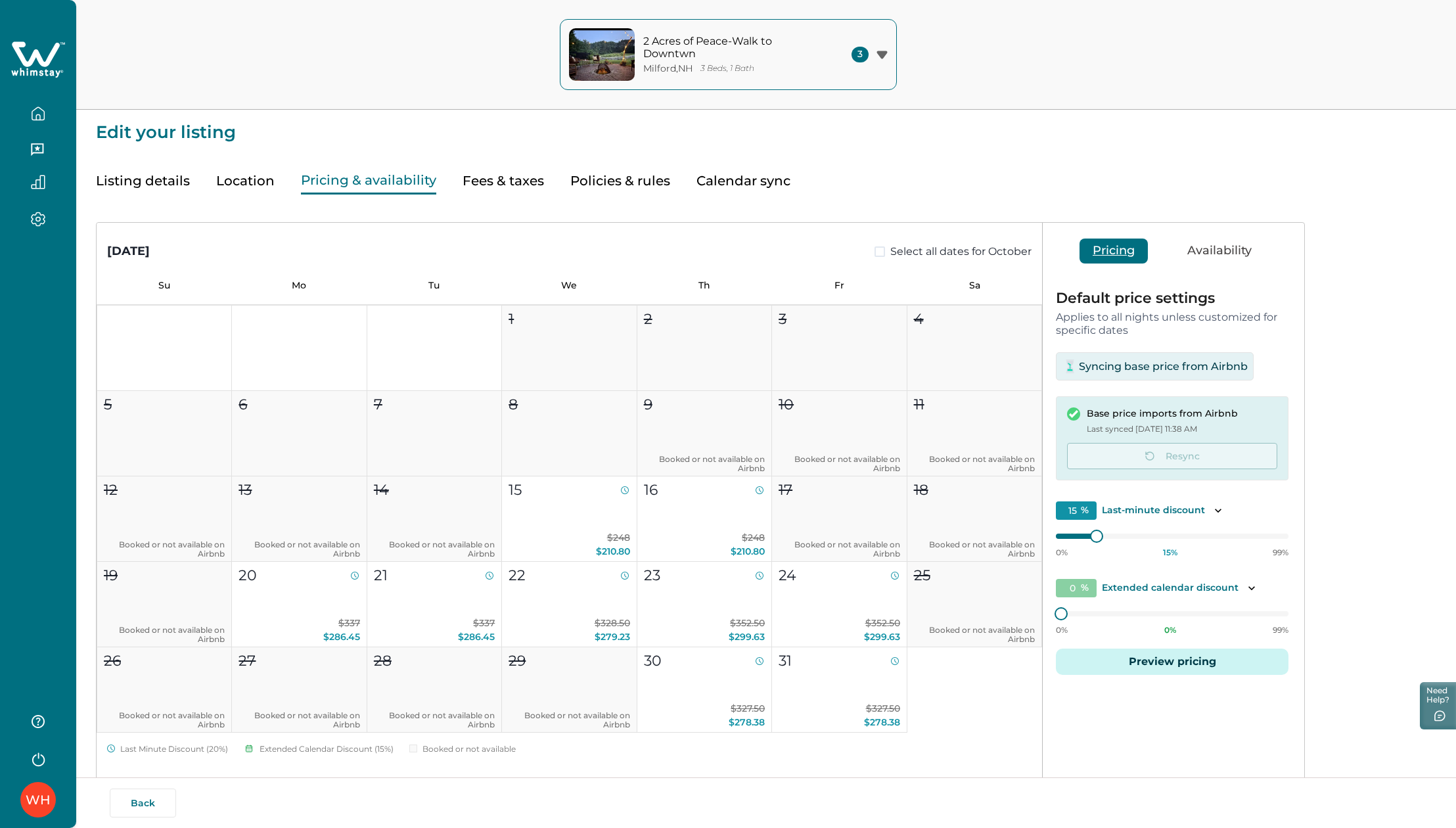
click at [489, 177] on button "Fees & taxes" at bounding box center [503, 181] width 82 height 27
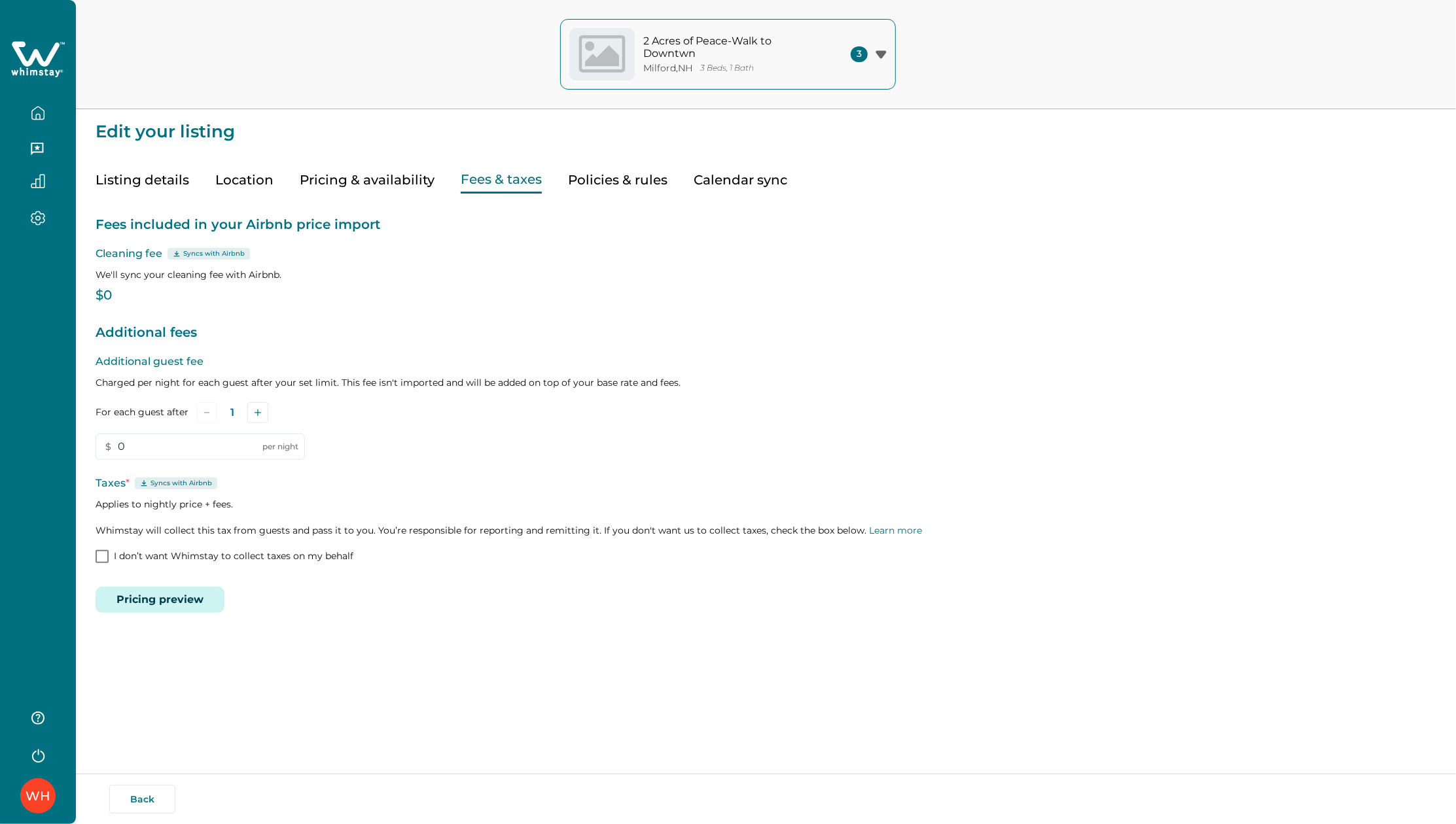
click at [349, 180] on button "Pricing & availability" at bounding box center [367, 180] width 135 height 26
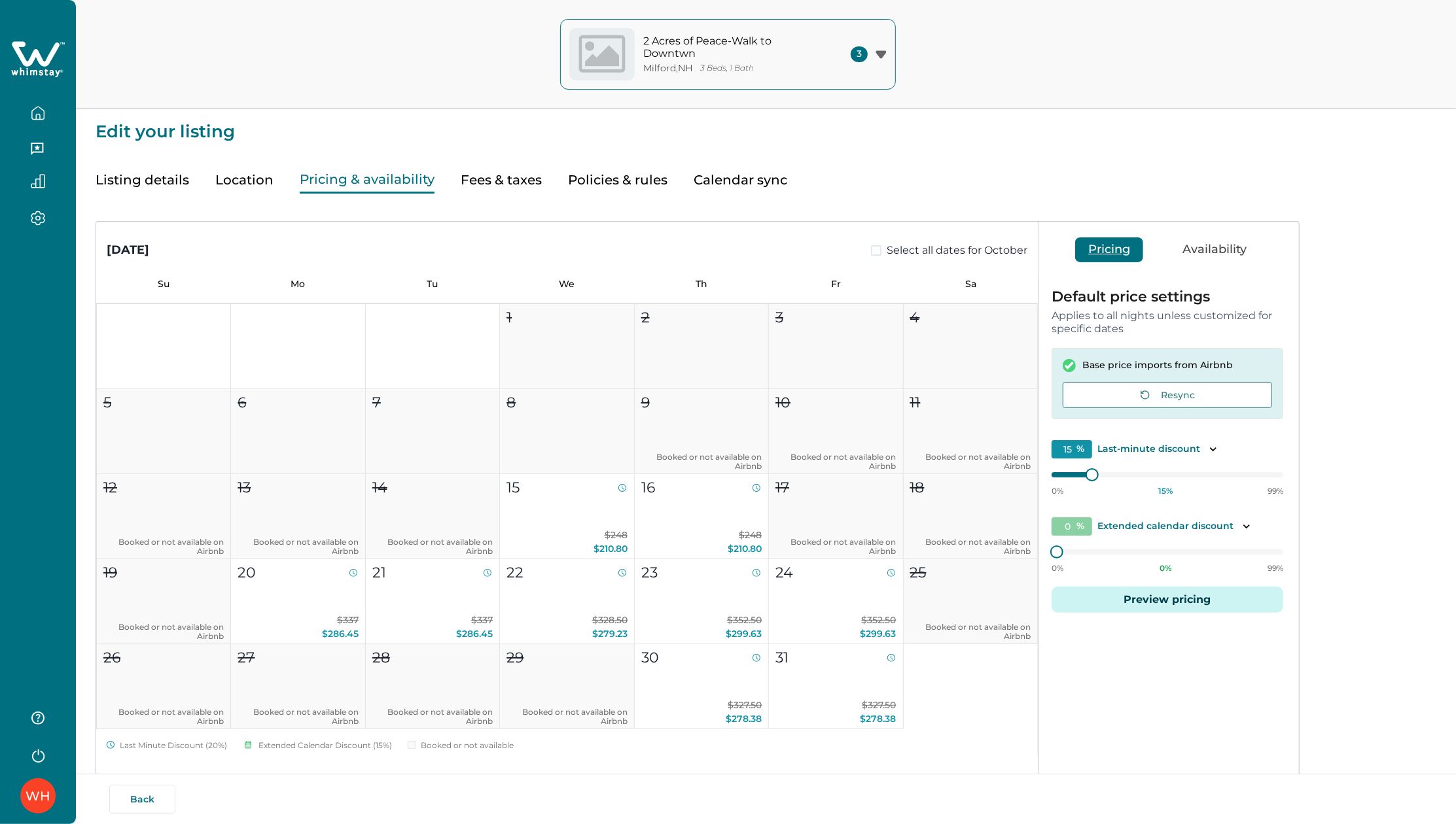
type input "15"
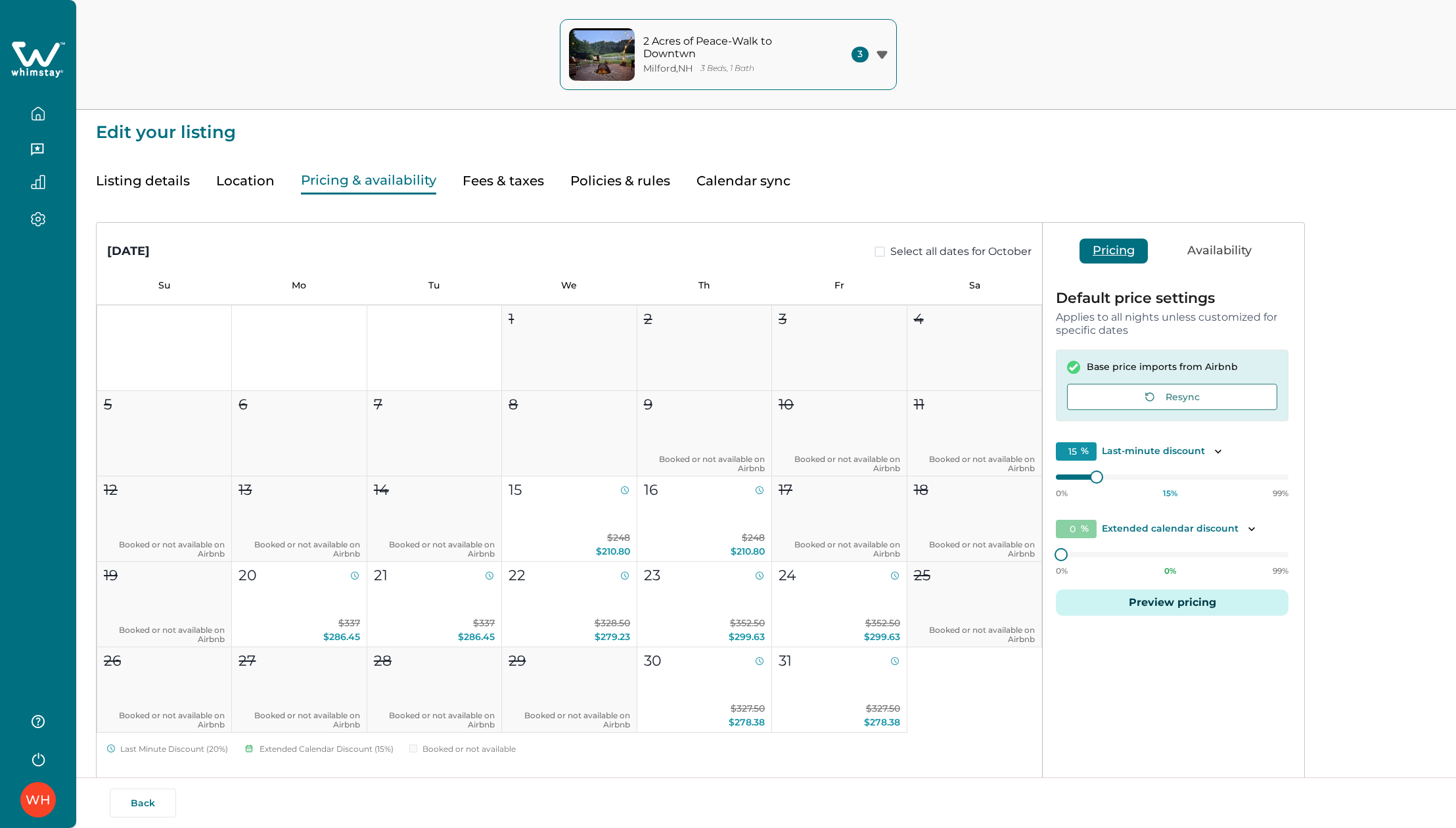
click at [505, 181] on button "Fees & taxes" at bounding box center [503, 181] width 82 height 27
type input "150"
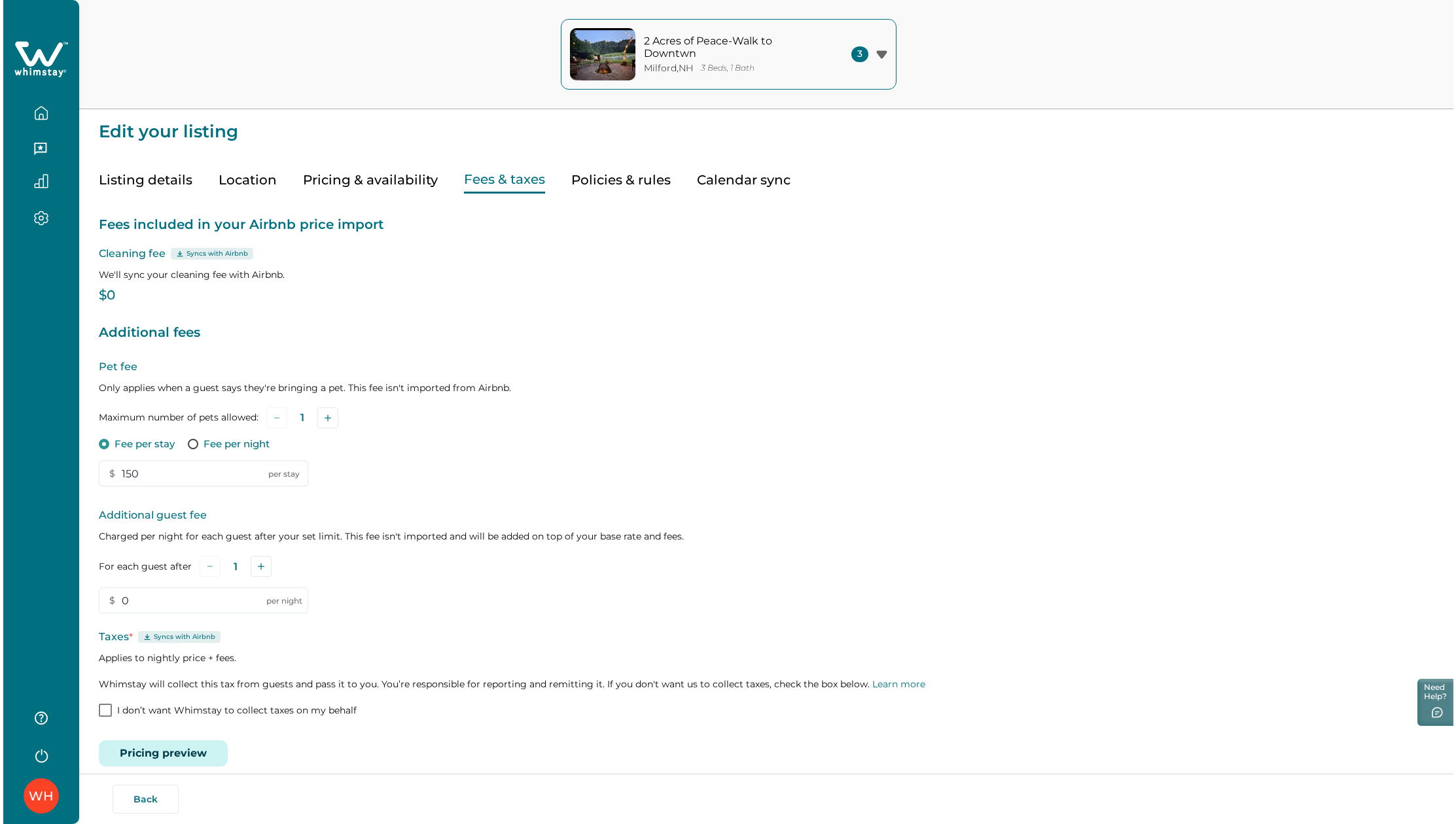
scroll to position [16, 0]
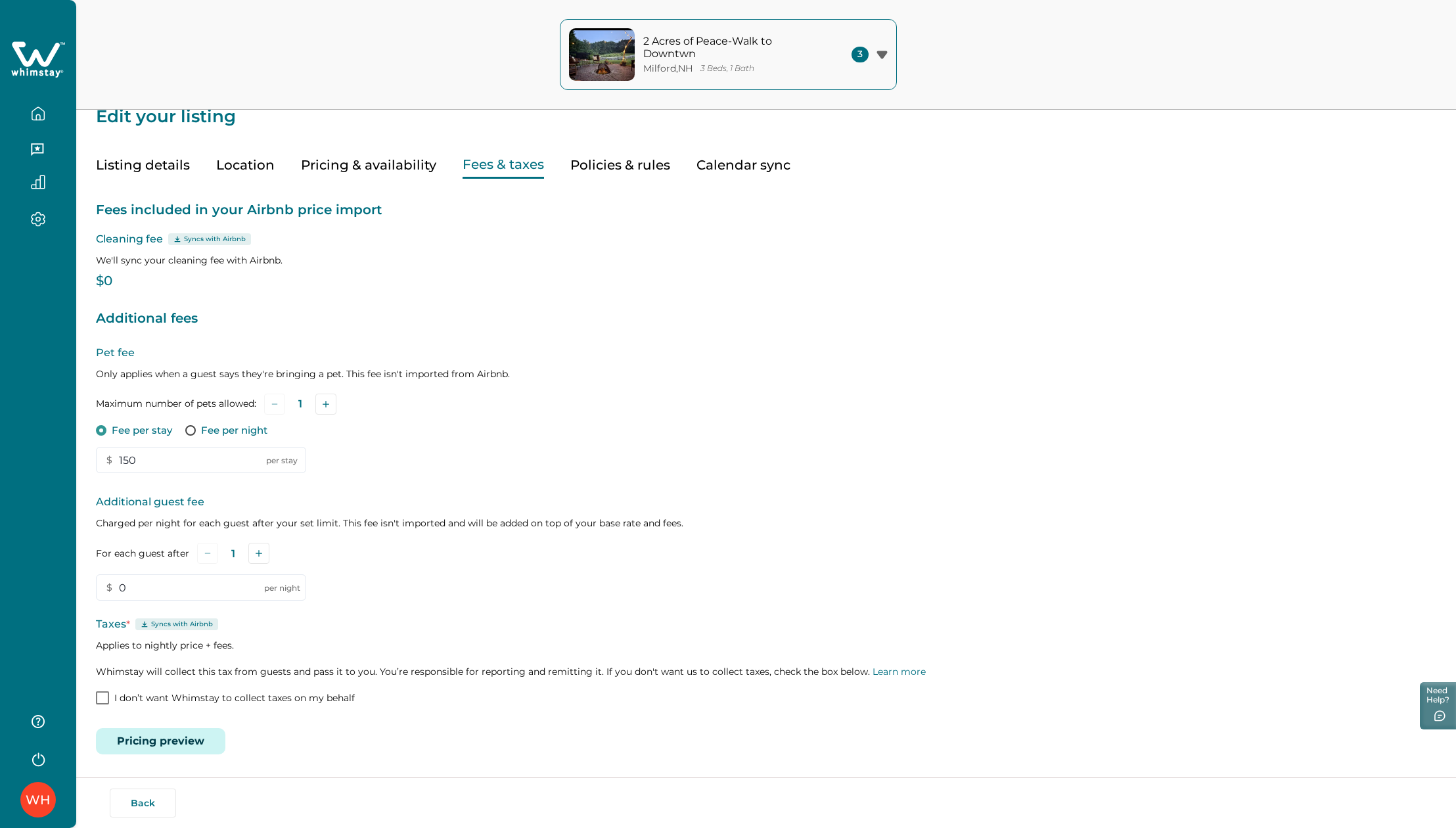
click at [192, 733] on button "Pricing preview" at bounding box center [160, 742] width 129 height 27
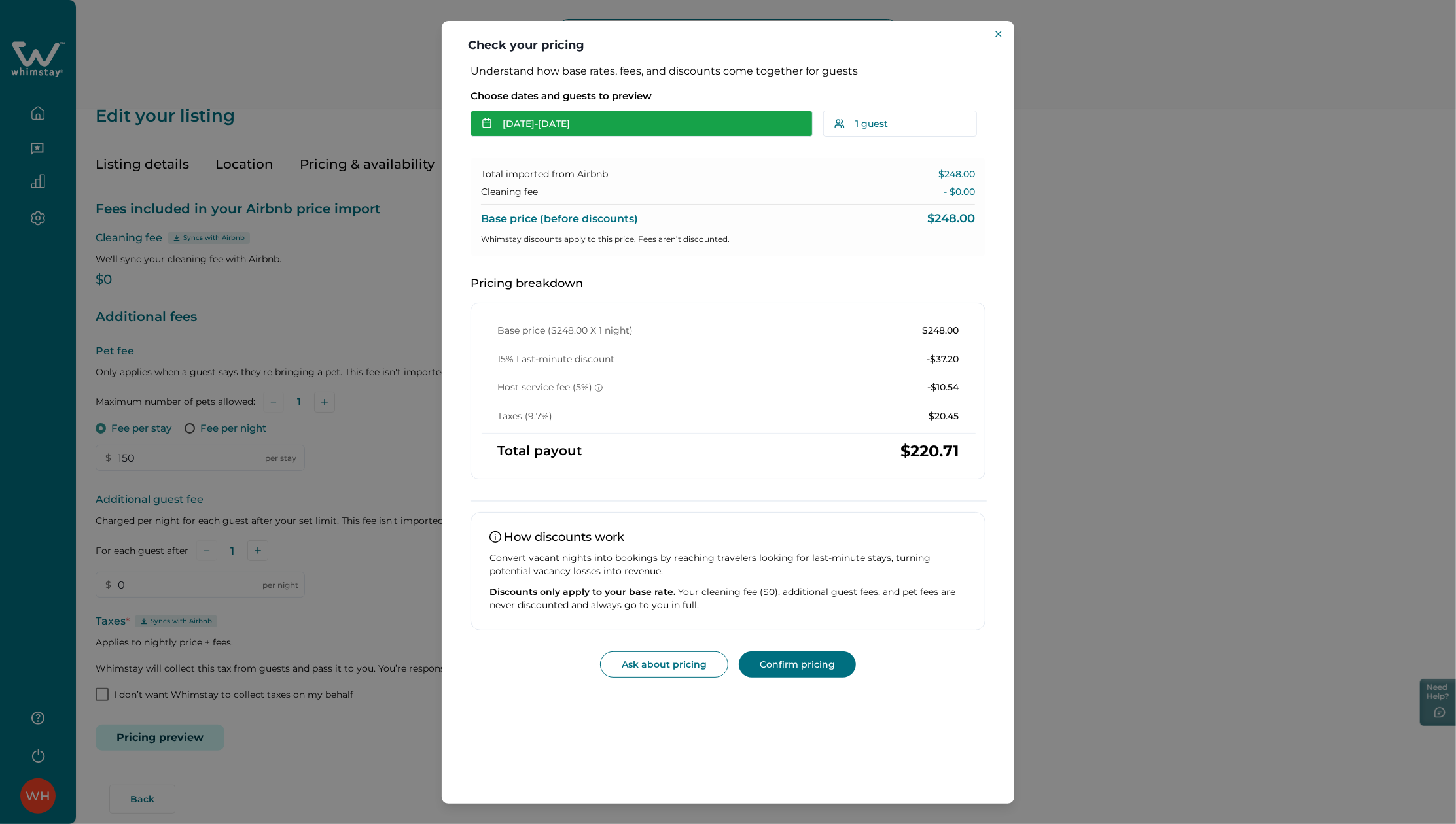
click at [614, 126] on button "Oct 15 - Oct 16" at bounding box center [642, 124] width 342 height 26
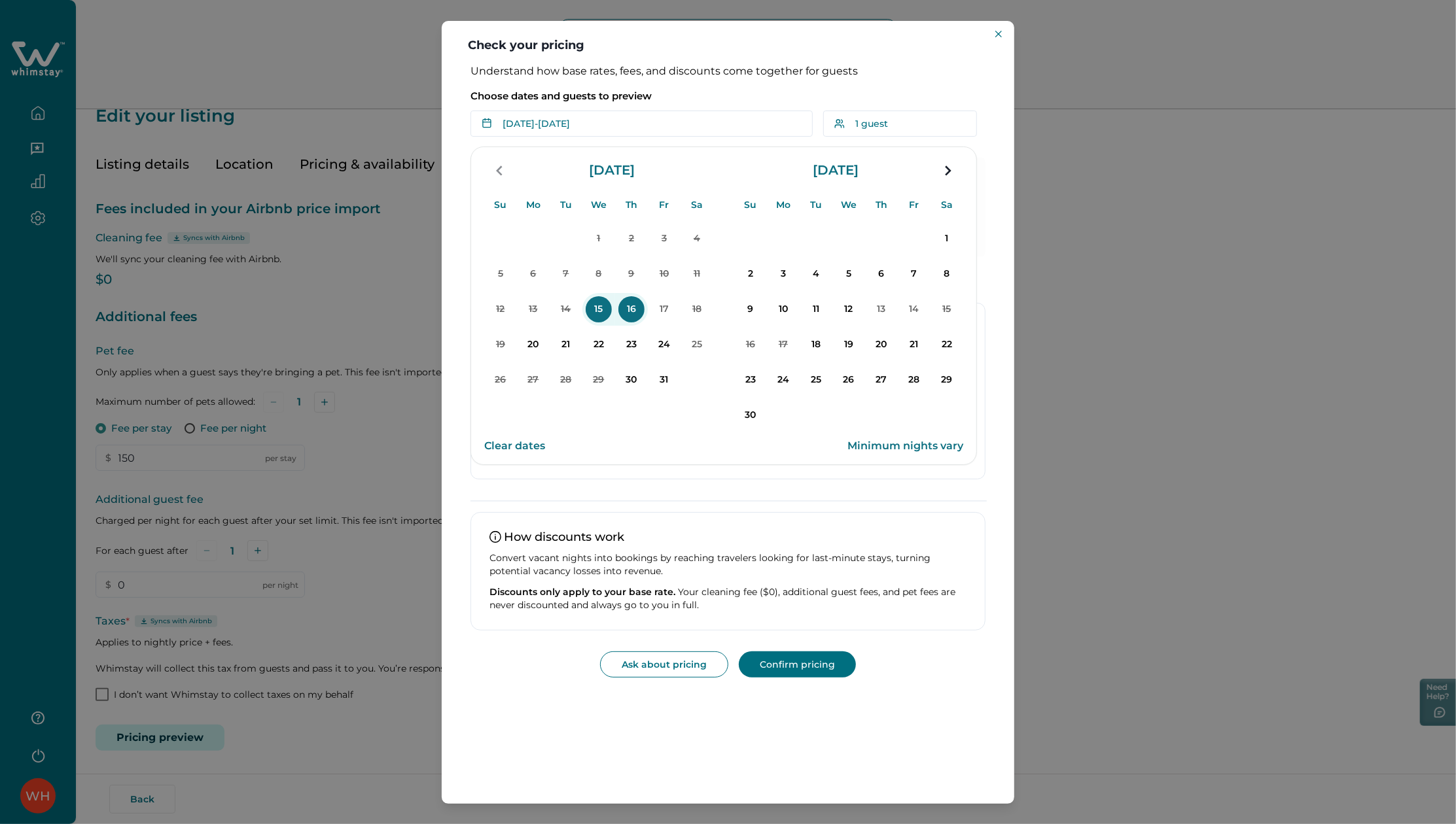
click at [501, 439] on button "Clear dates" at bounding box center [514, 446] width 61 height 26
click at [540, 353] on p "20" at bounding box center [533, 345] width 26 height 26
click at [634, 343] on p "23" at bounding box center [632, 345] width 26 height 26
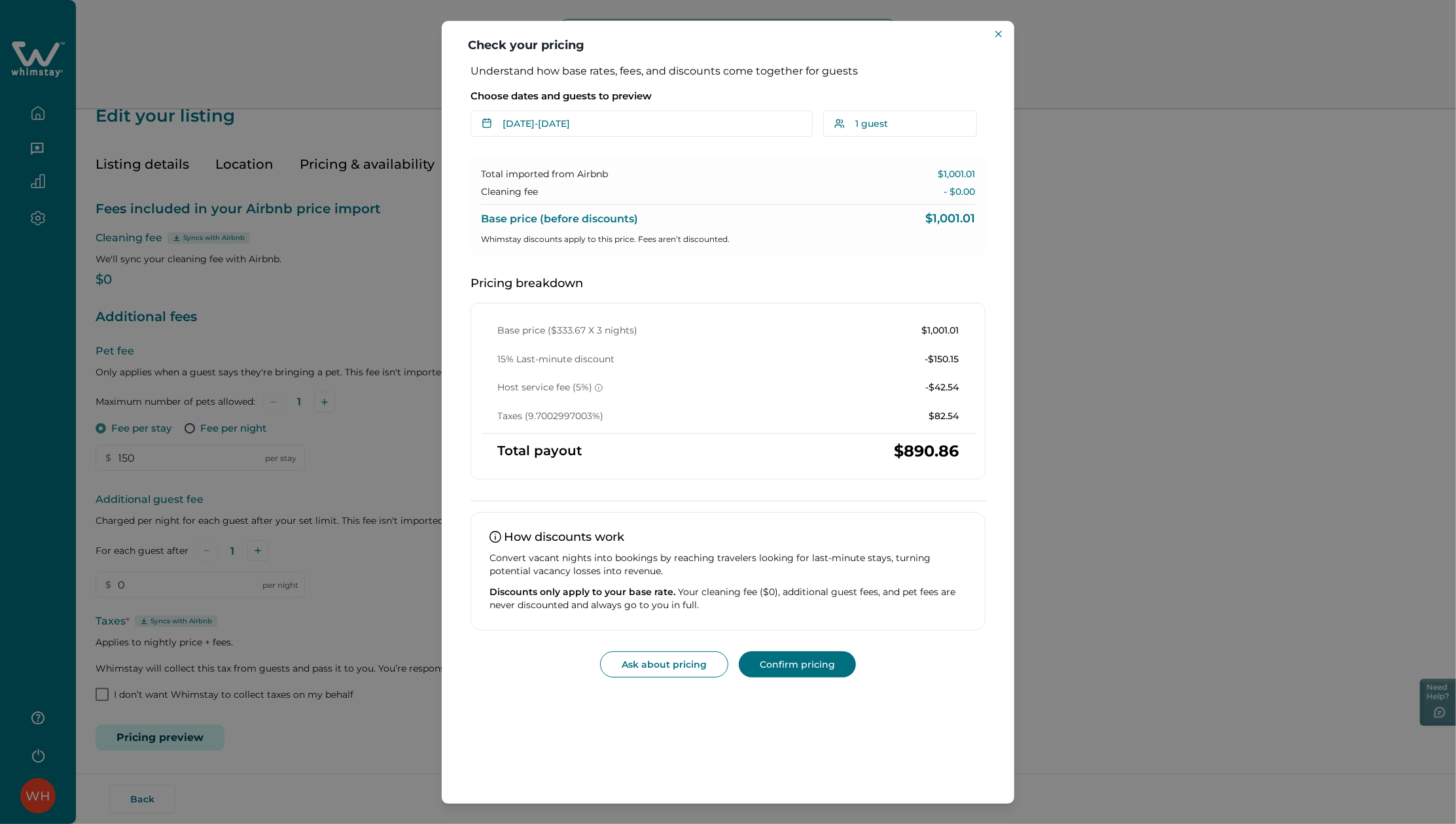
click at [362, 312] on div "Check your pricing Understand how base rates, fees, and discounts come together…" at bounding box center [728, 412] width 1456 height 824
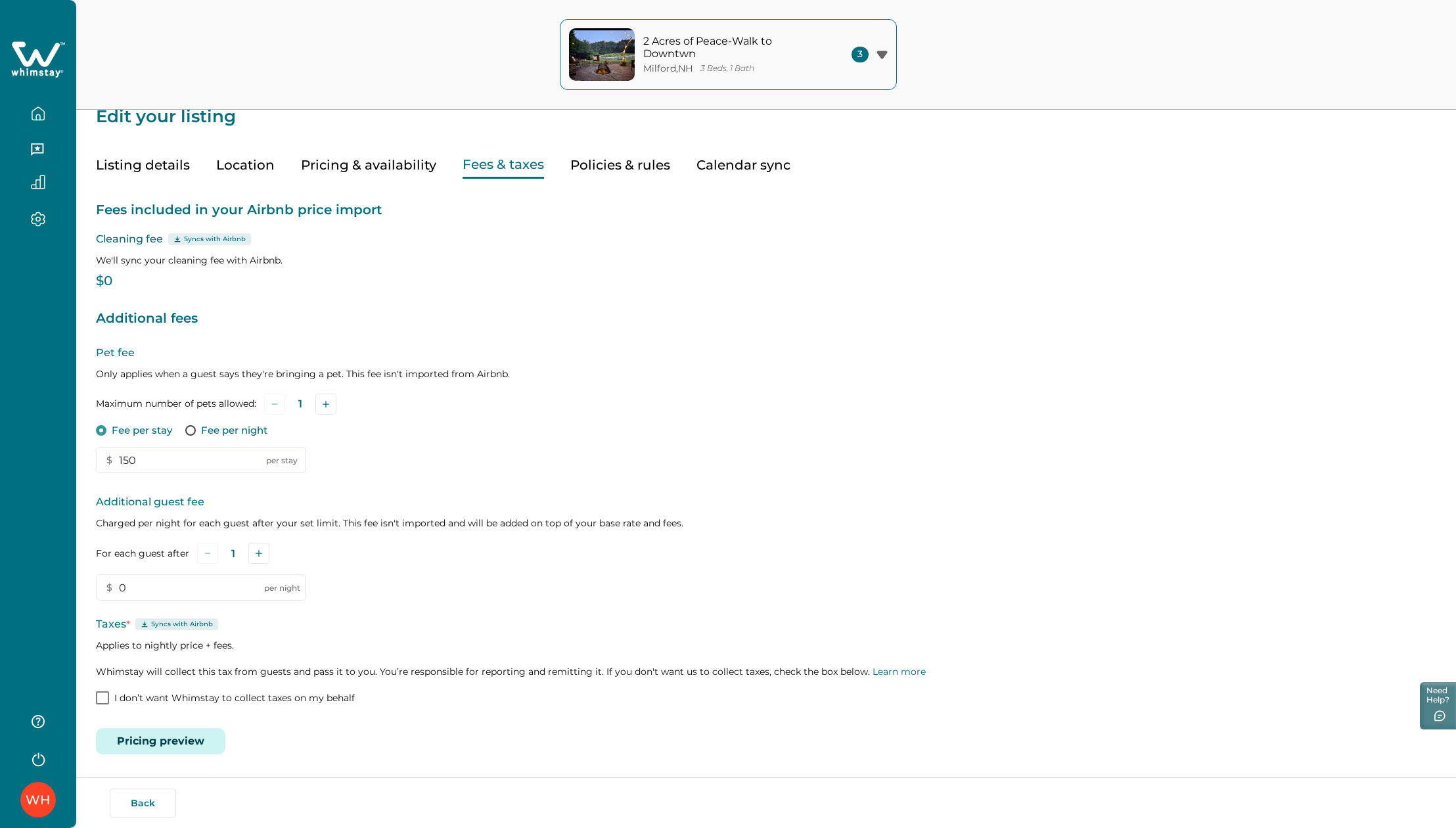
click at [178, 168] on button "Listing details" at bounding box center [142, 165] width 94 height 27
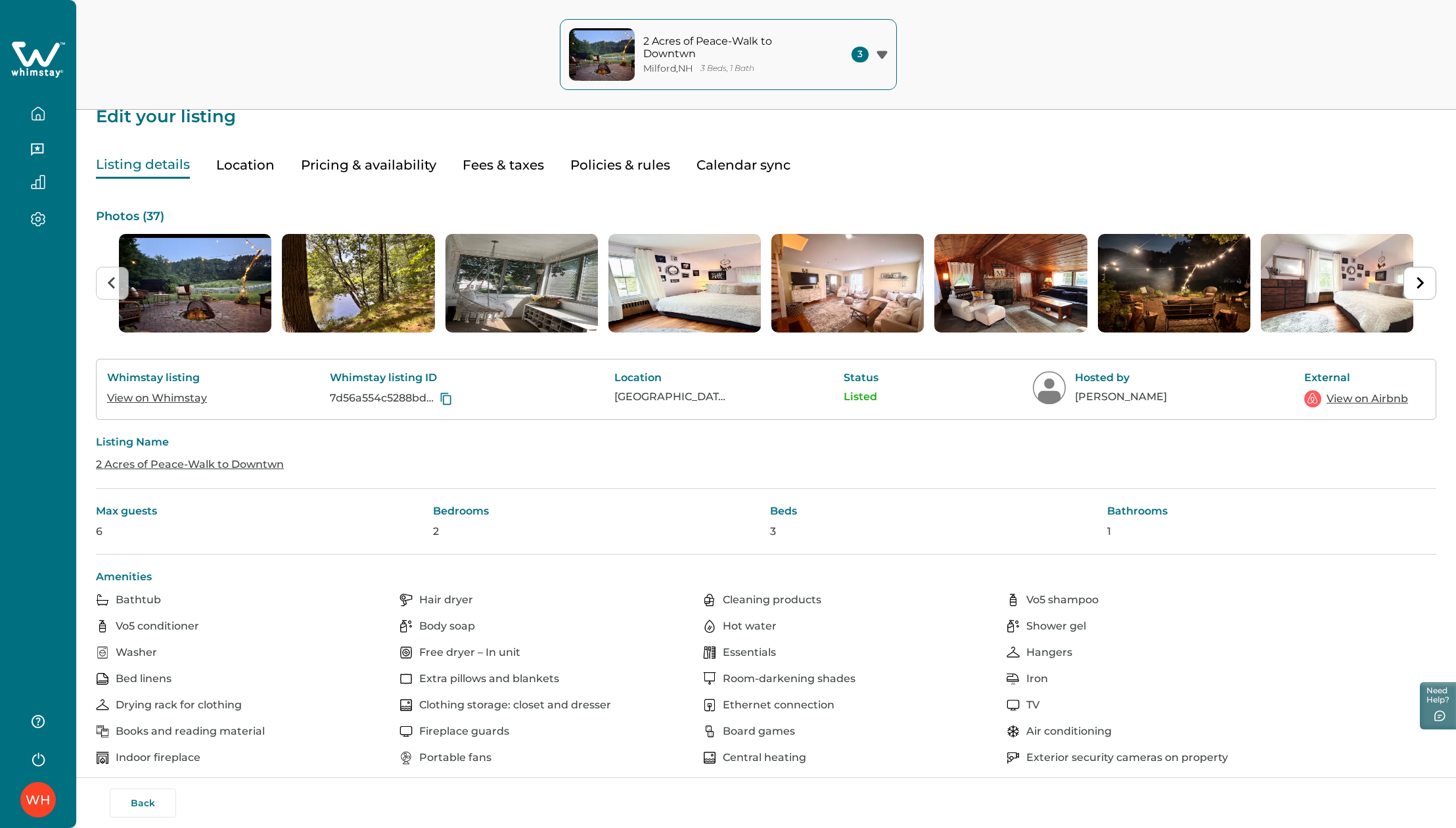
click at [1356, 403] on link "View on Airbnb" at bounding box center [1368, 399] width 82 height 16
click at [492, 169] on button "Fees & taxes" at bounding box center [503, 165] width 82 height 27
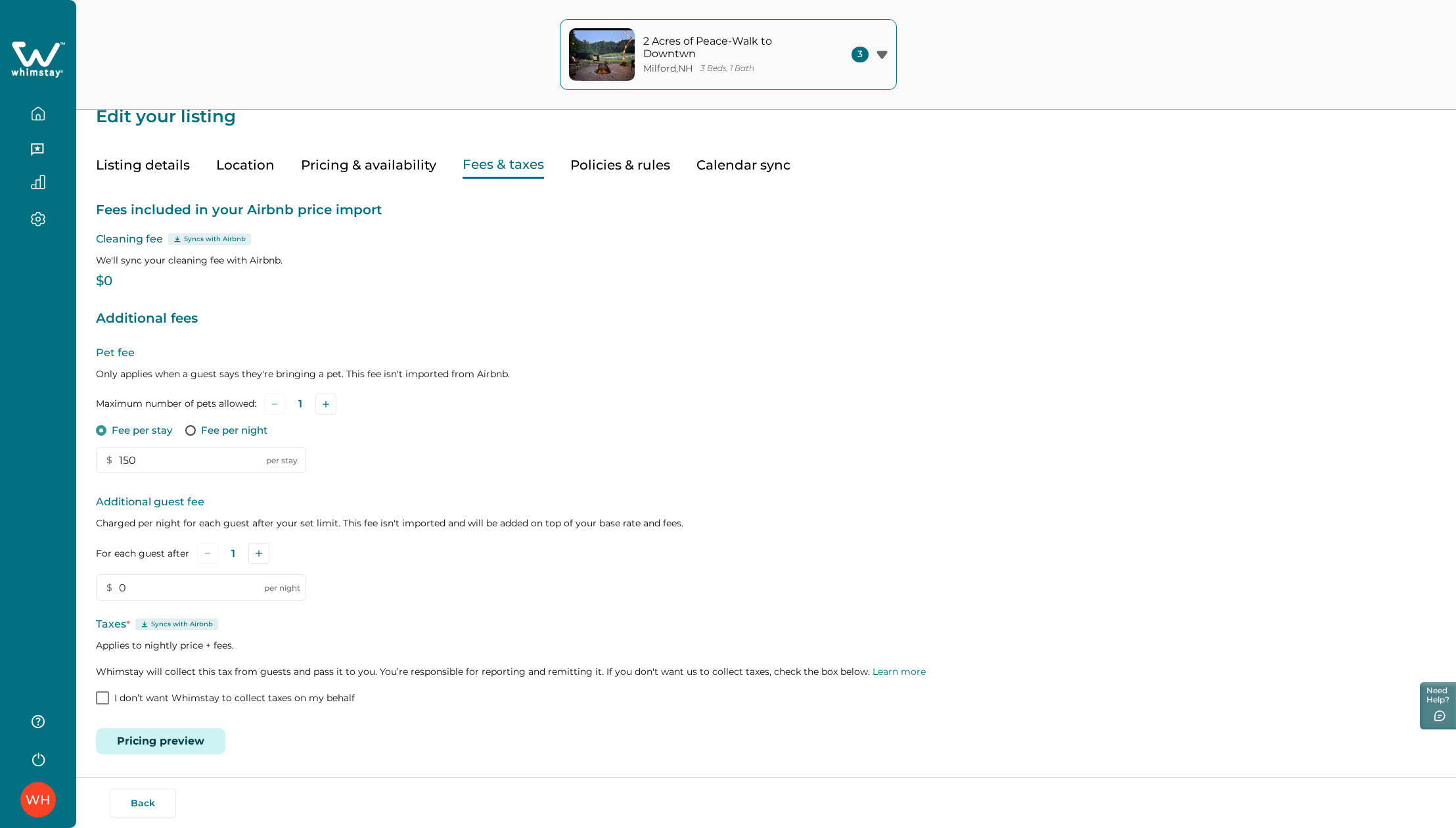
click at [163, 756] on div "Edit your listing Listing details Location Pricing & availability Fees & taxes …" at bounding box center [766, 405] width 1380 height 844
click at [161, 748] on button "Pricing preview" at bounding box center [160, 742] width 129 height 27
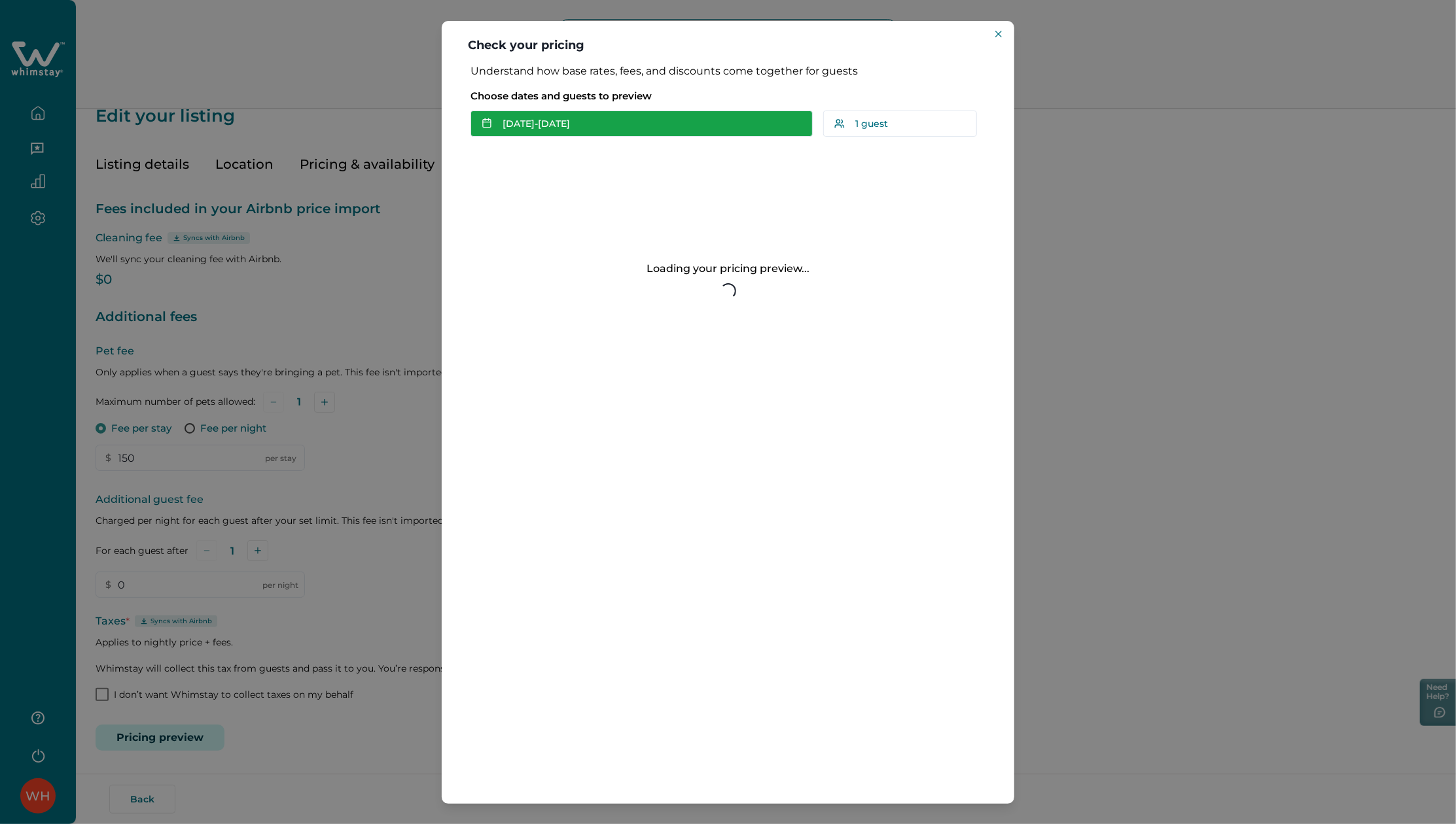
click at [608, 123] on button "Oct 15 - Oct 16" at bounding box center [642, 124] width 342 height 26
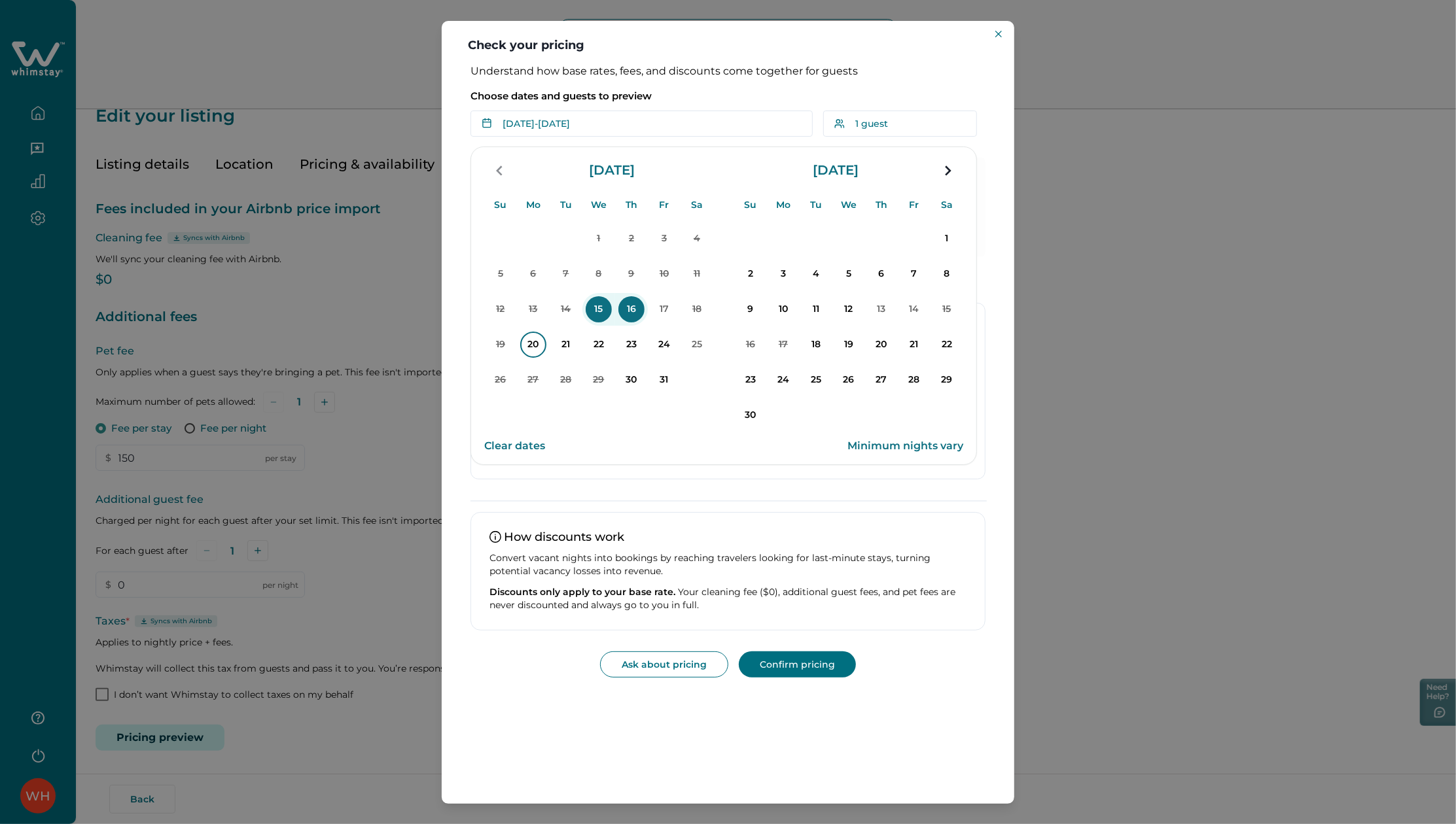
click at [531, 341] on p "20" at bounding box center [533, 345] width 26 height 26
click at [631, 336] on p "23" at bounding box center [632, 345] width 26 height 26
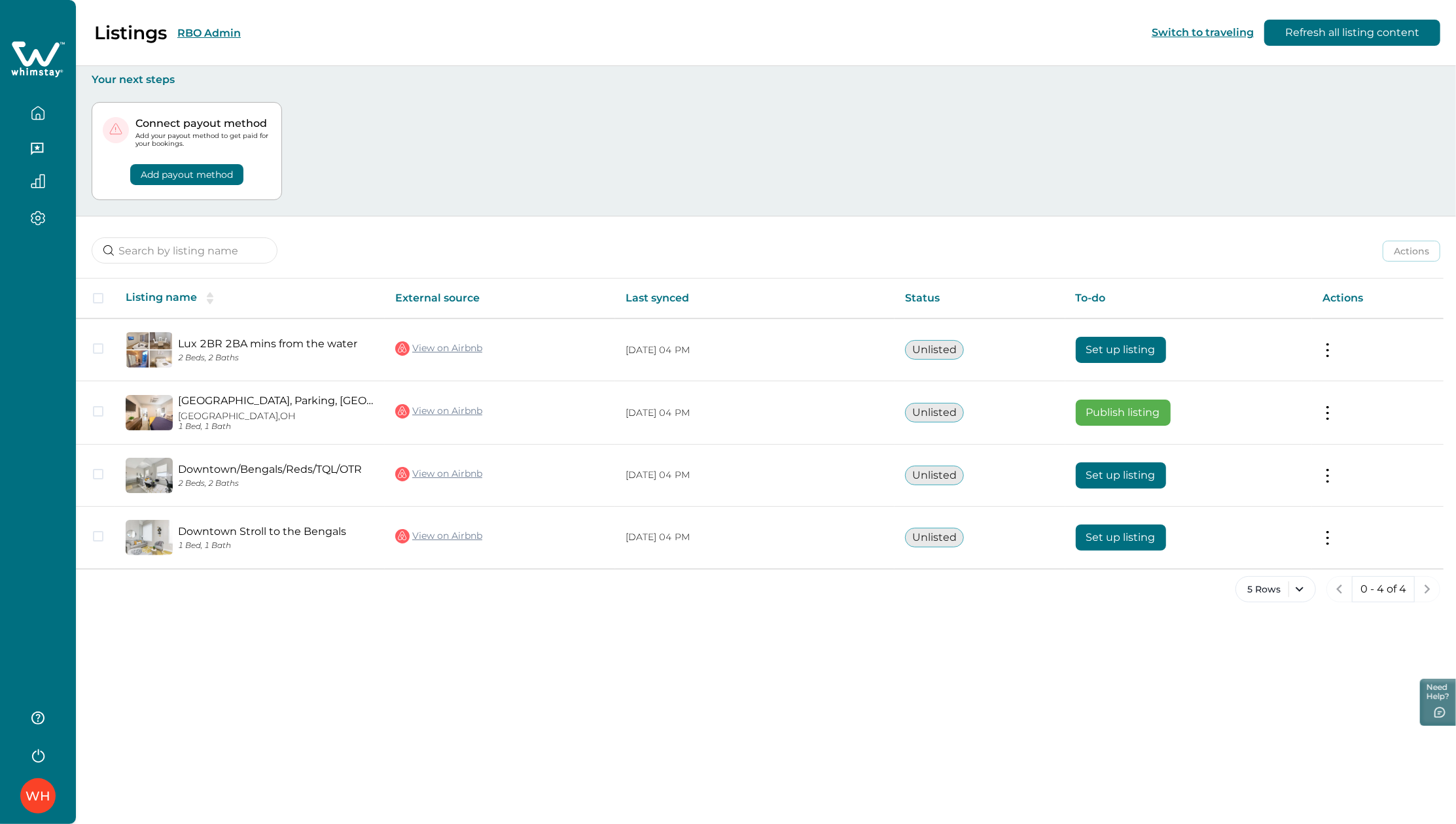
click at [201, 37] on button "RBO Admin" at bounding box center [209, 32] width 63 height 12
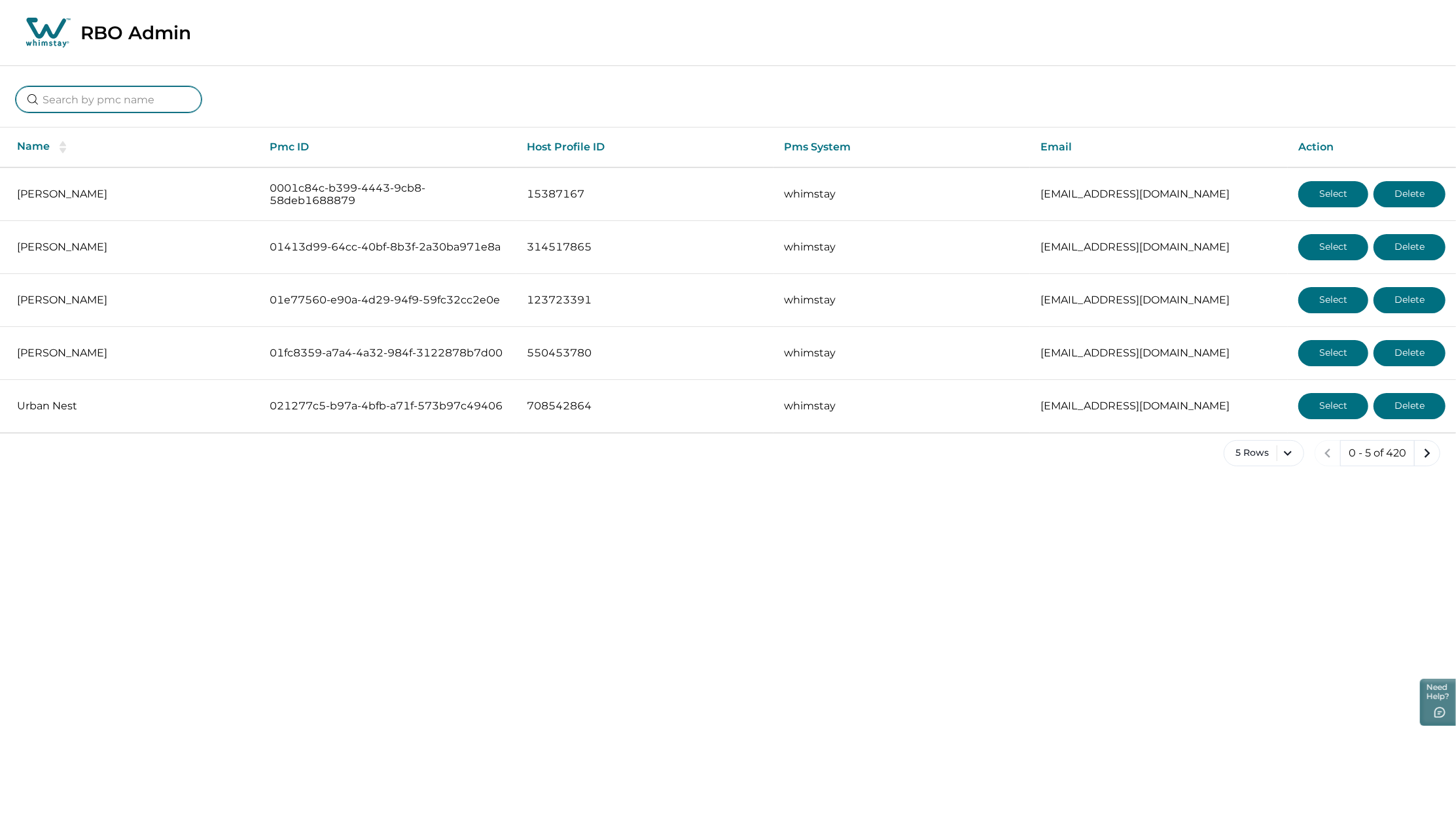
click at [108, 105] on input at bounding box center [109, 99] width 186 height 26
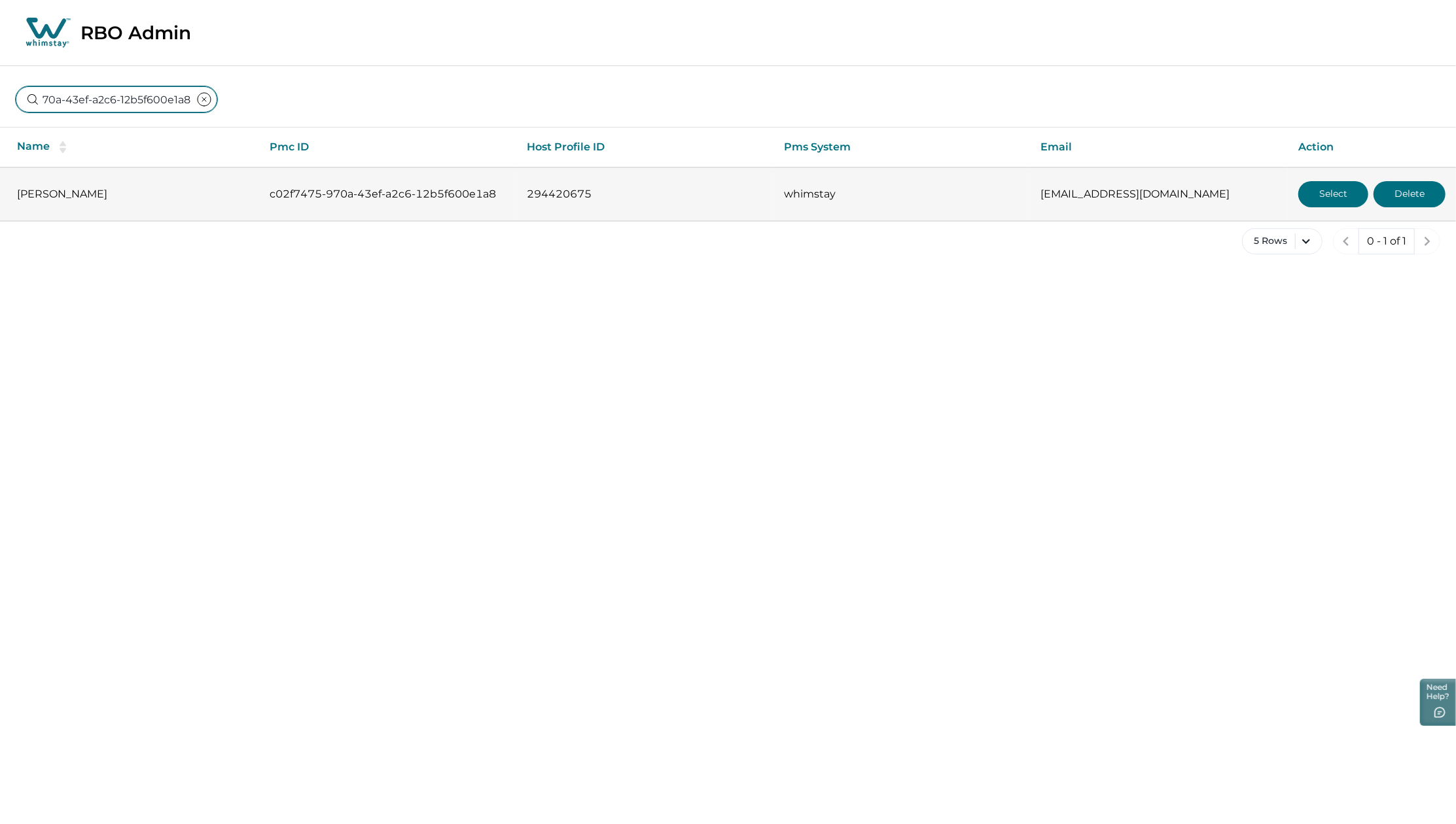
type input "c02f7475-970a-43ef-a2c6-12b5f600e1a8"
click at [1308, 187] on button "Select" at bounding box center [1333, 195] width 70 height 26
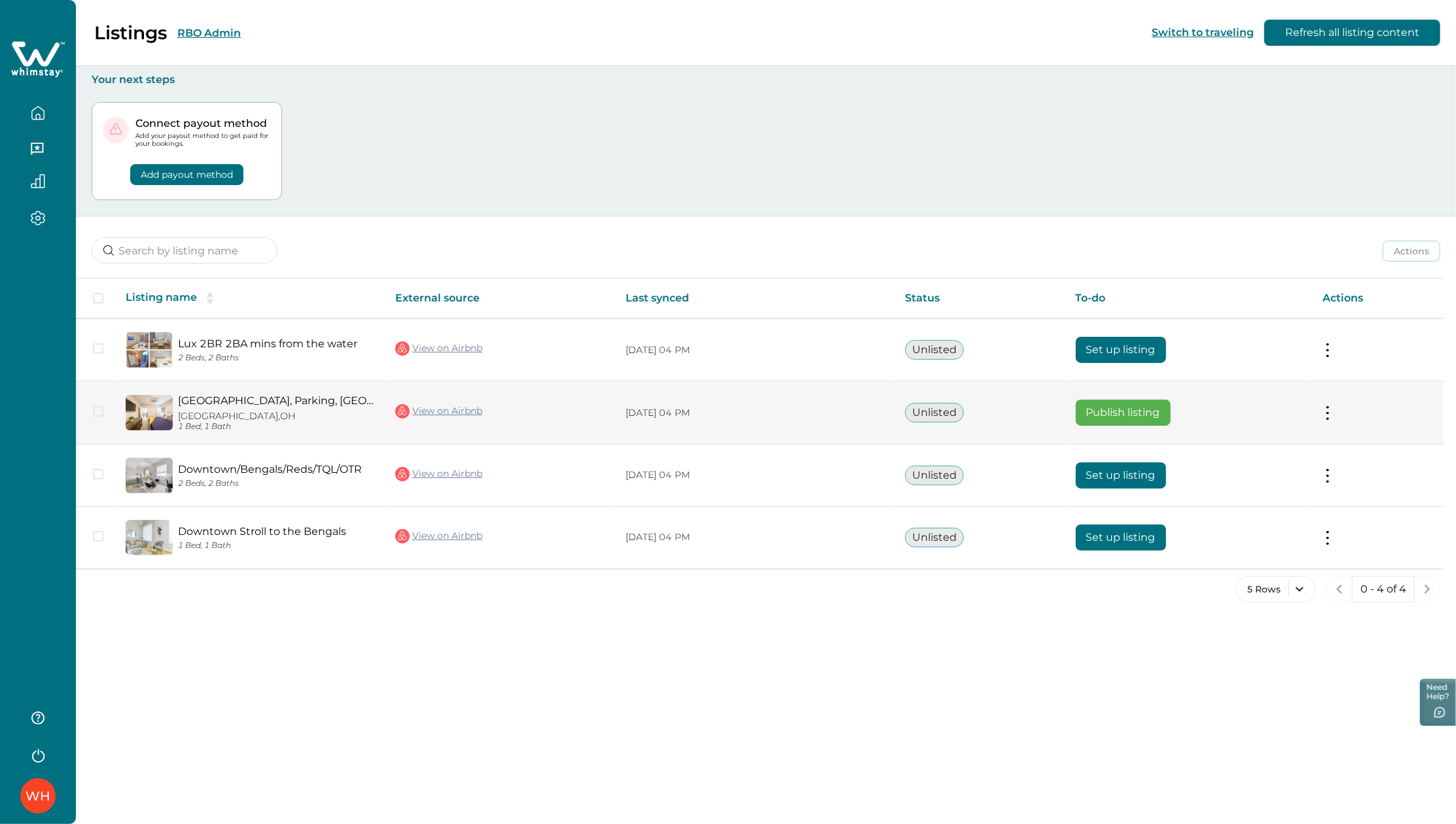
click at [1117, 403] on button "Publish listing" at bounding box center [1123, 413] width 95 height 26
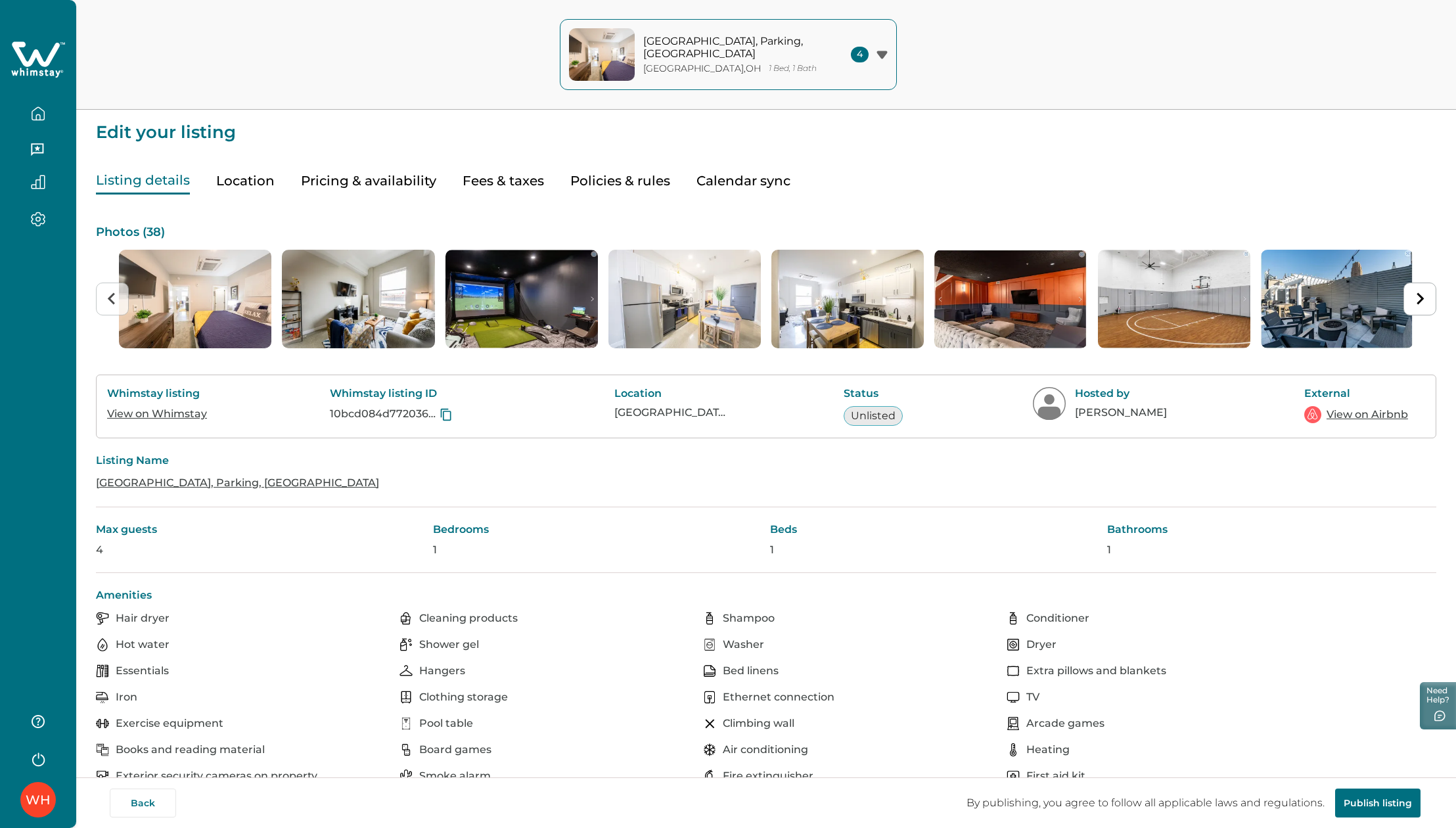
click at [324, 180] on button "Pricing & availability" at bounding box center [368, 181] width 136 height 27
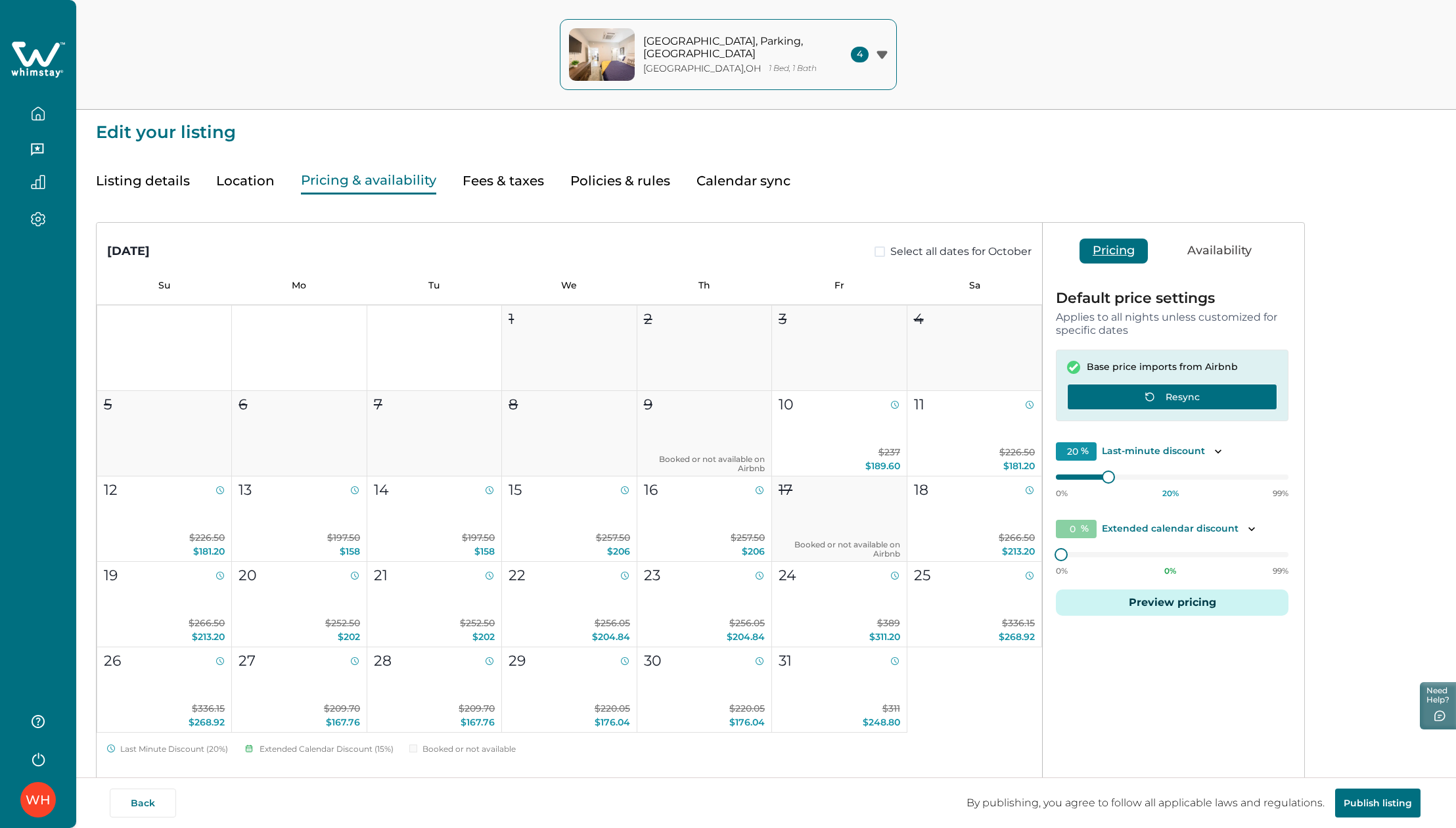
click at [1187, 403] on button "Resync" at bounding box center [1171, 397] width 210 height 27
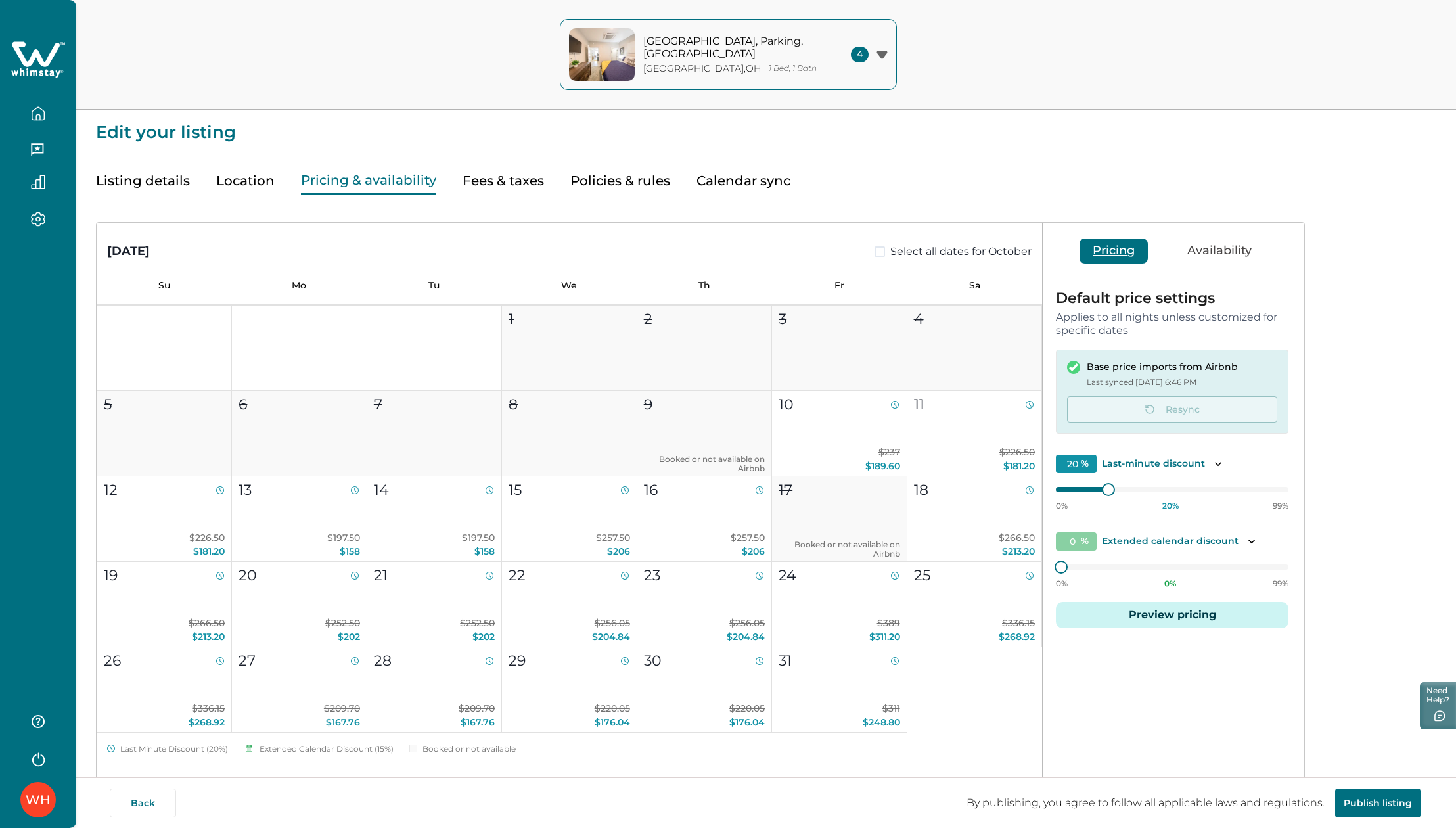
click at [490, 170] on button "Fees & taxes" at bounding box center [503, 181] width 82 height 27
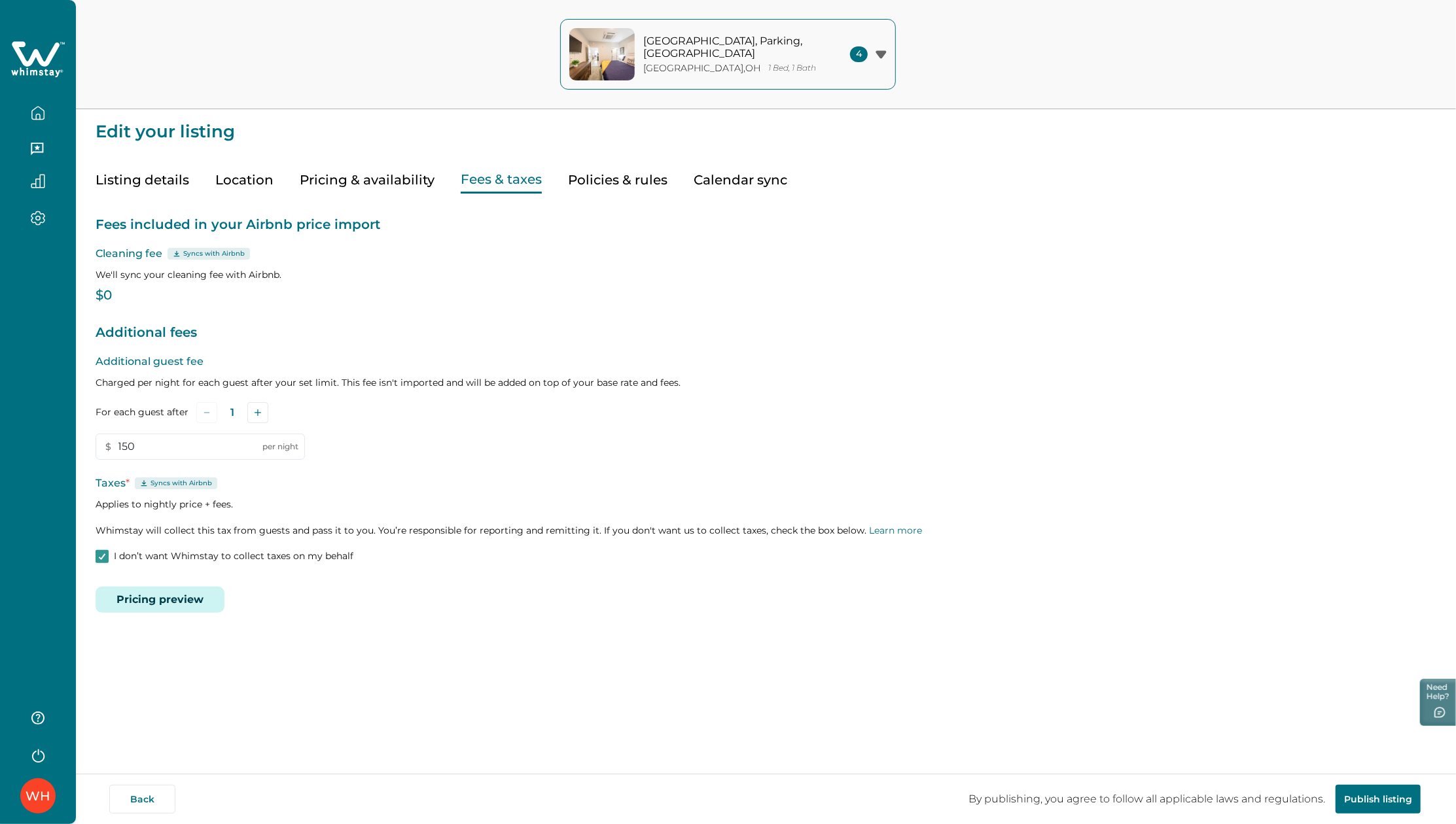
click at [429, 279] on p "We'll sync your cleaning fee with Airbnb." at bounding box center [766, 275] width 1341 height 13
type input "150"
click at [177, 600] on button "Pricing preview" at bounding box center [160, 600] width 129 height 26
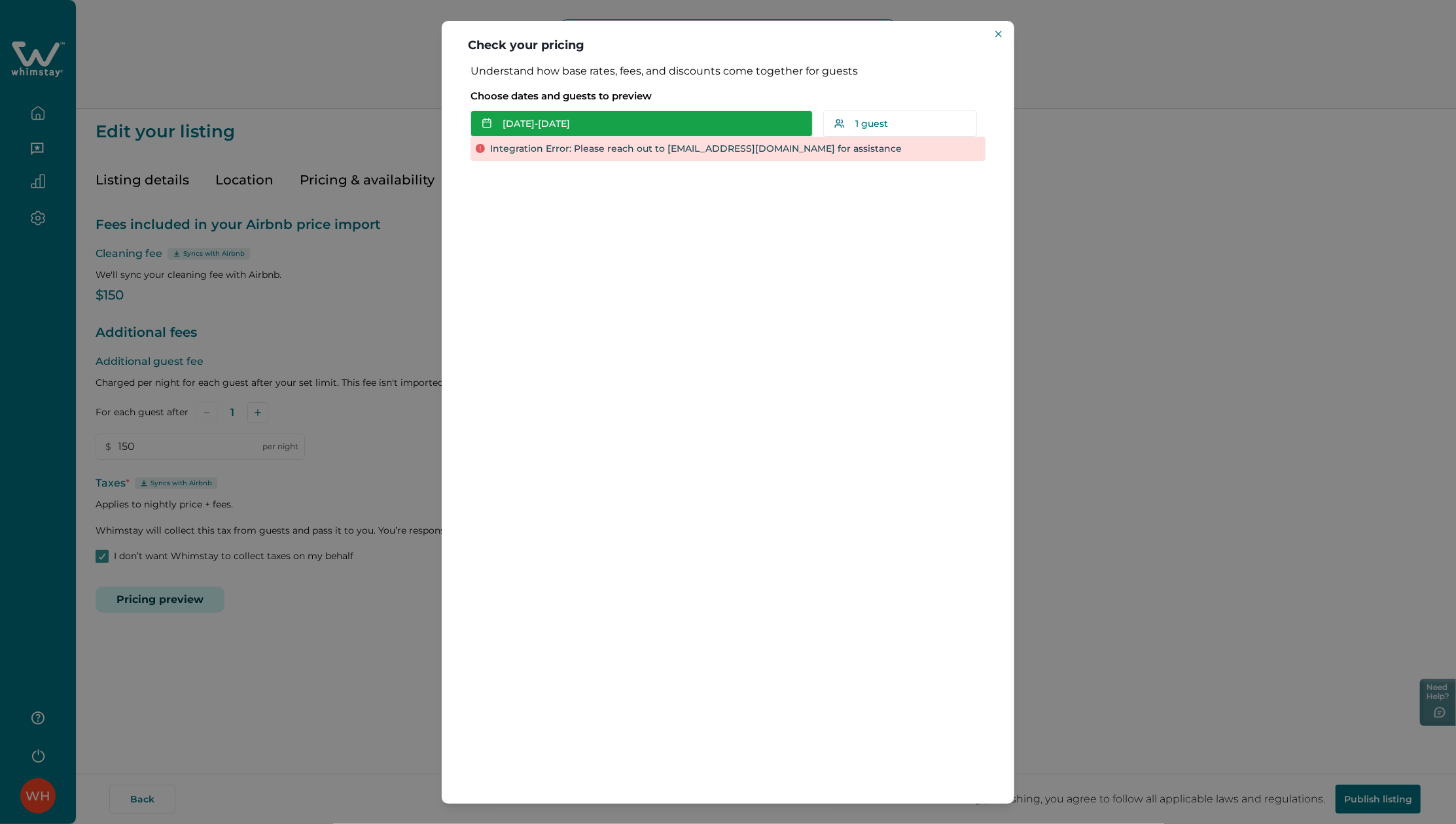
click at [583, 116] on button "[DATE] - [DATE]" at bounding box center [642, 124] width 342 height 26
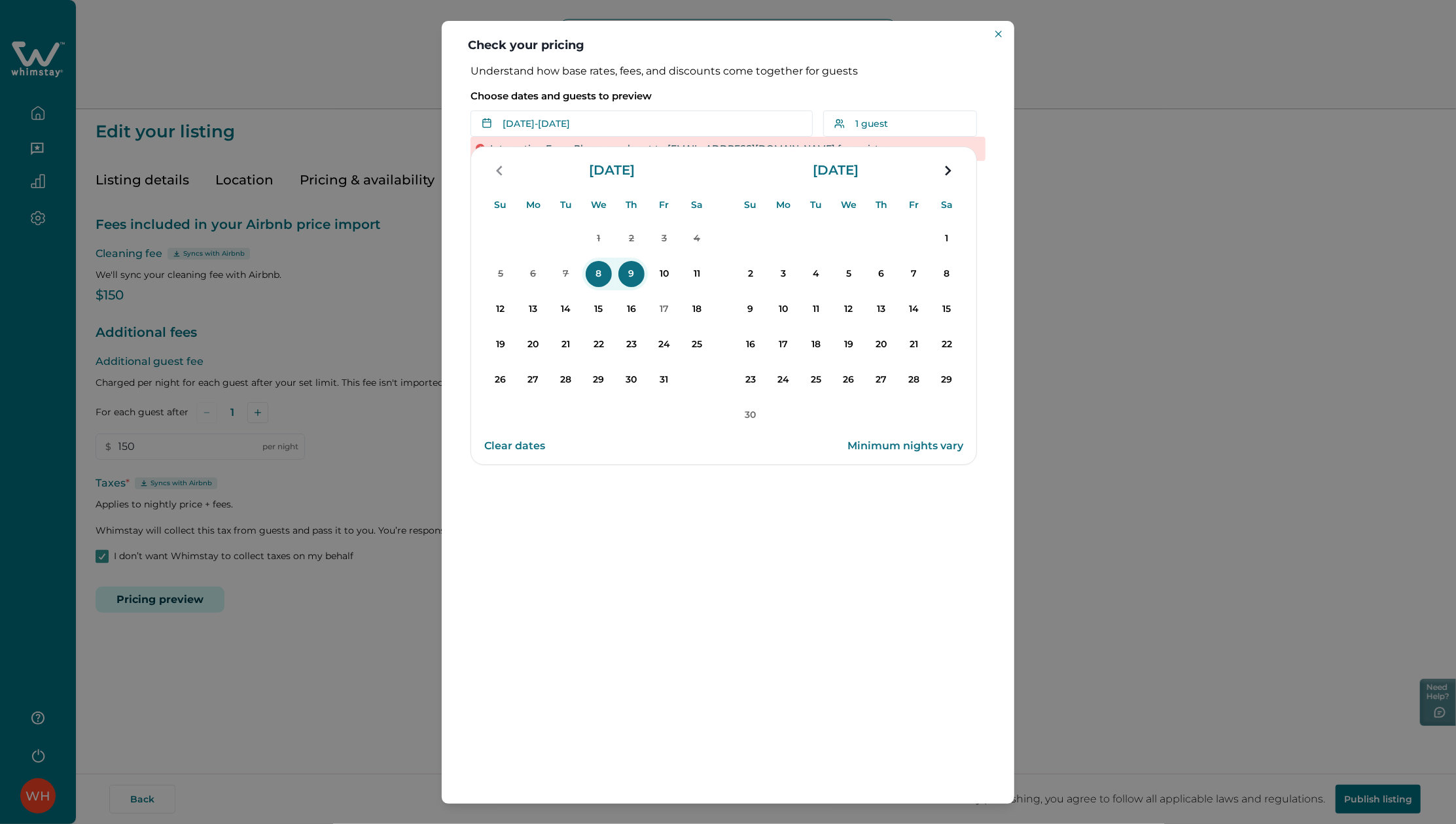
click at [515, 439] on button "Clear dates" at bounding box center [514, 446] width 61 height 26
click at [666, 273] on p "10" at bounding box center [665, 274] width 26 height 26
click at [694, 276] on p "11" at bounding box center [697, 274] width 26 height 26
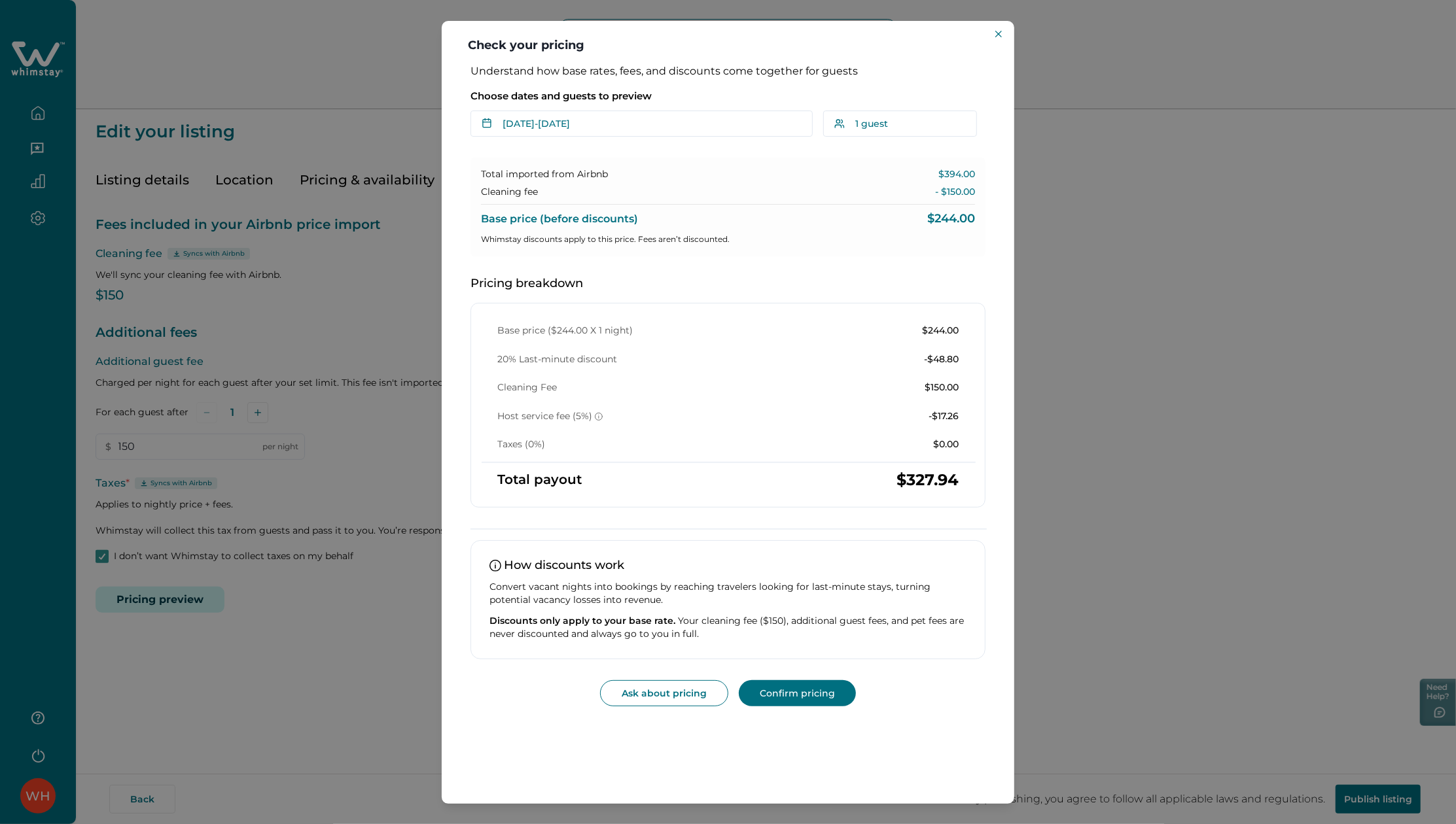
click at [385, 338] on div "Check your pricing Understand how base rates, fees, and discounts come together…" at bounding box center [728, 412] width 1456 height 824
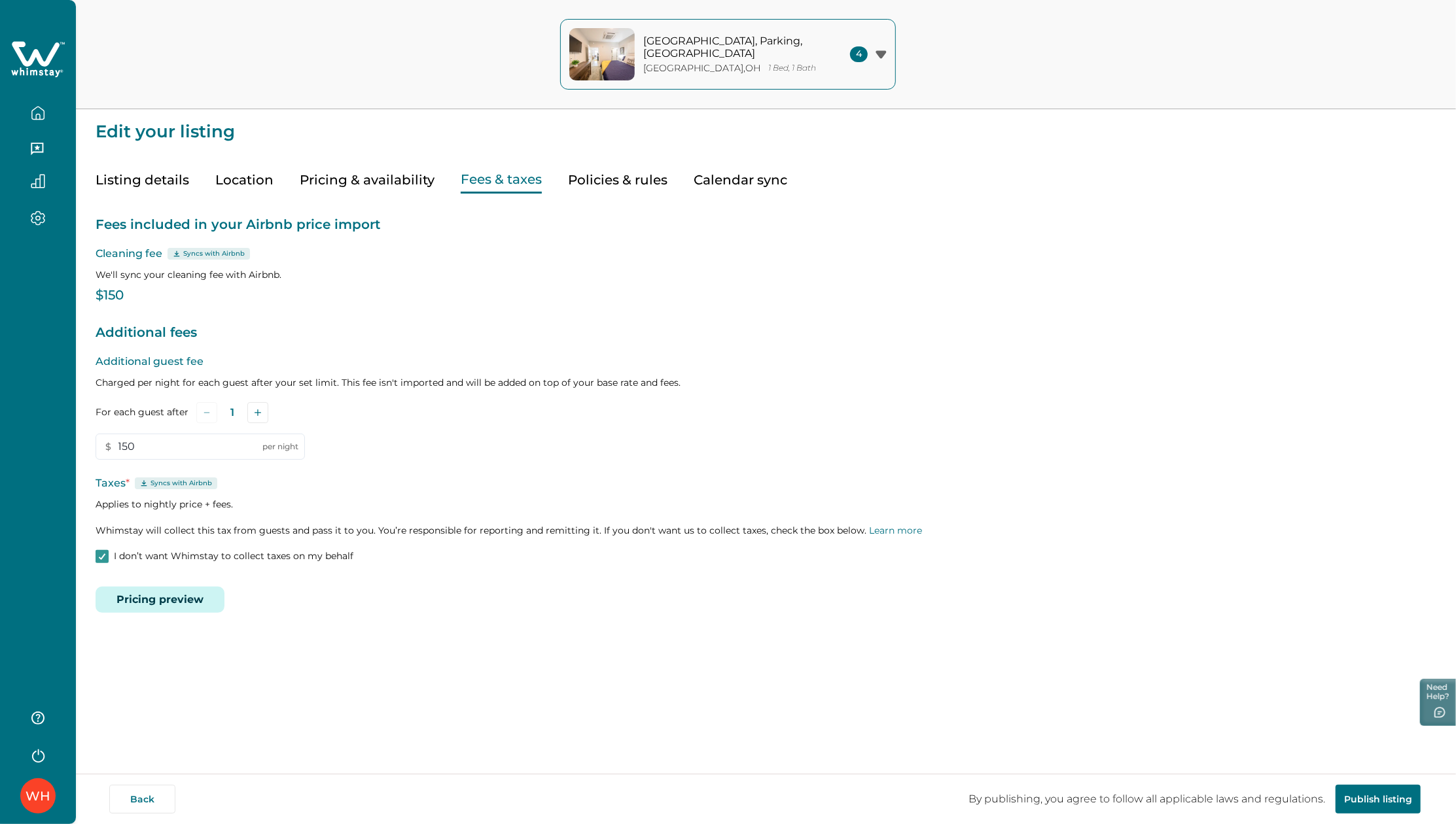
click at [160, 597] on button "Pricing preview" at bounding box center [160, 600] width 129 height 26
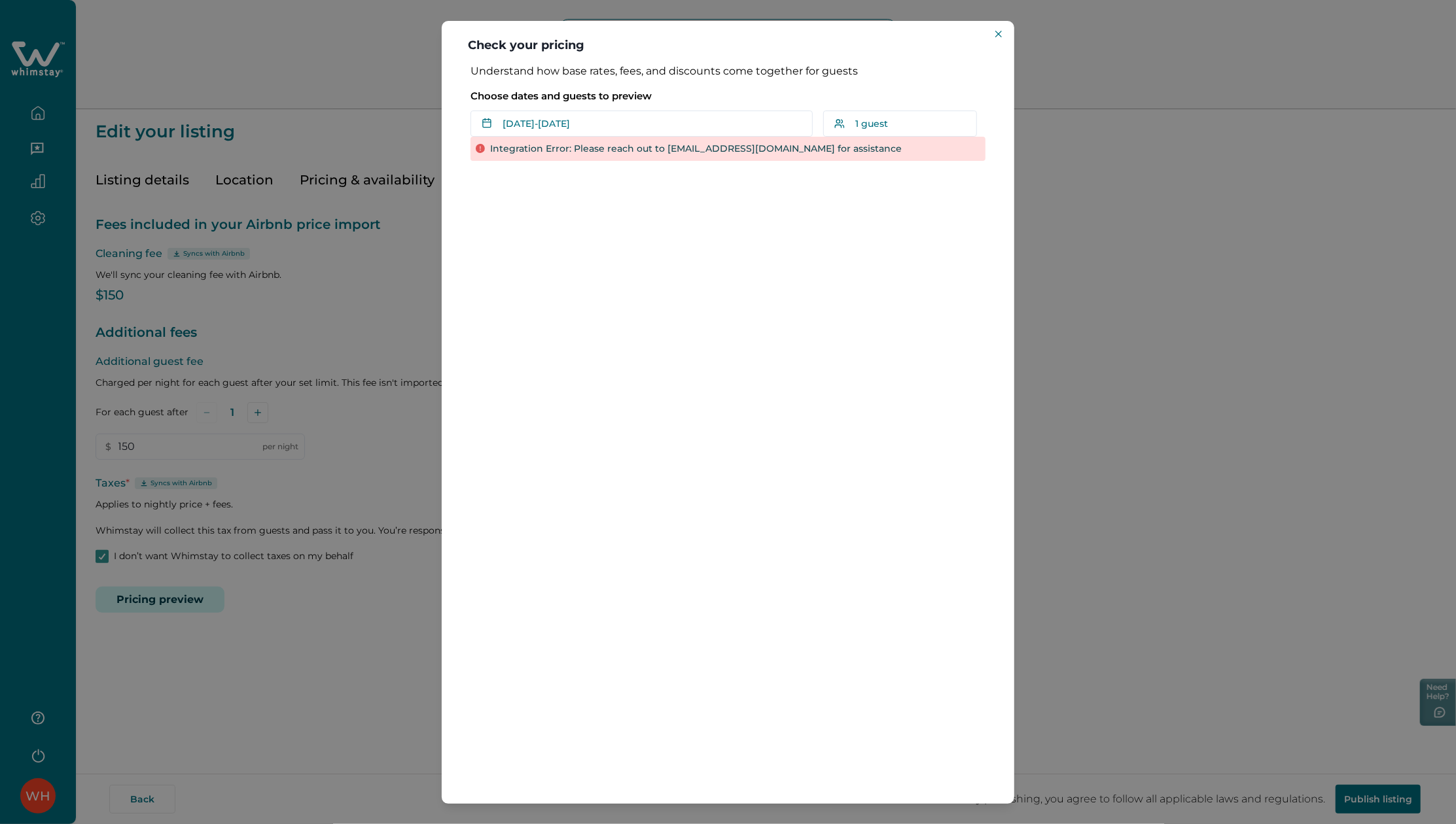
click at [299, 592] on div "Check your pricing Understand how base rates, fees, and discounts come together…" at bounding box center [728, 412] width 1456 height 824
